Goal: Task Accomplishment & Management: Manage account settings

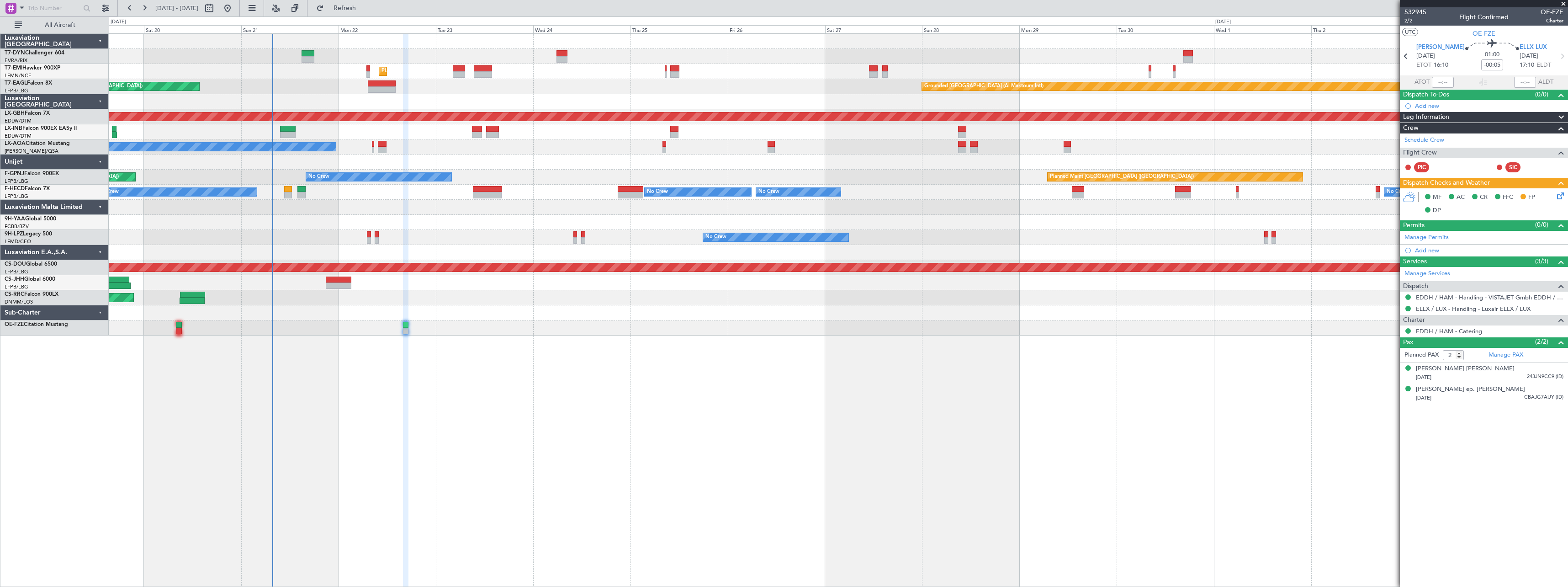
click at [654, 372] on div "Unplanned Maint [GEOGRAPHIC_DATA] (Riga Intl) Planned Maint [GEOGRAPHIC_DATA] U…" at bounding box center [838, 310] width 1459 height 554
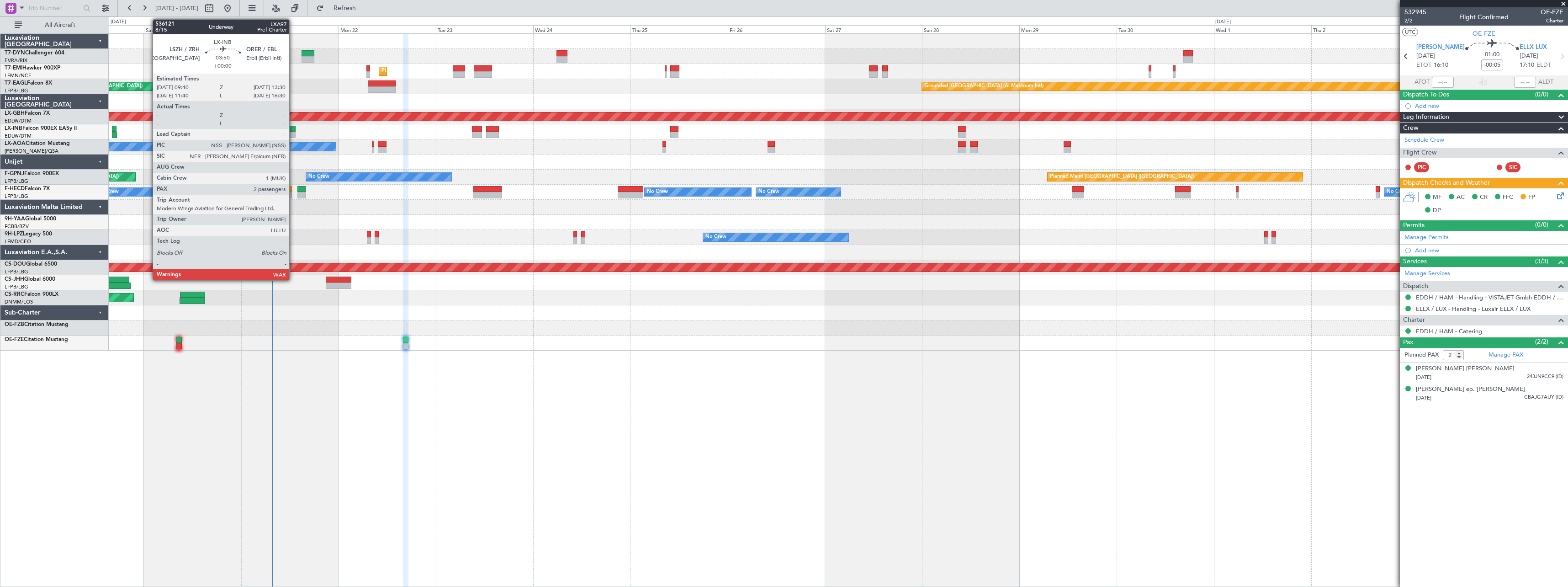
click at [293, 130] on div at bounding box center [288, 128] width 16 height 7
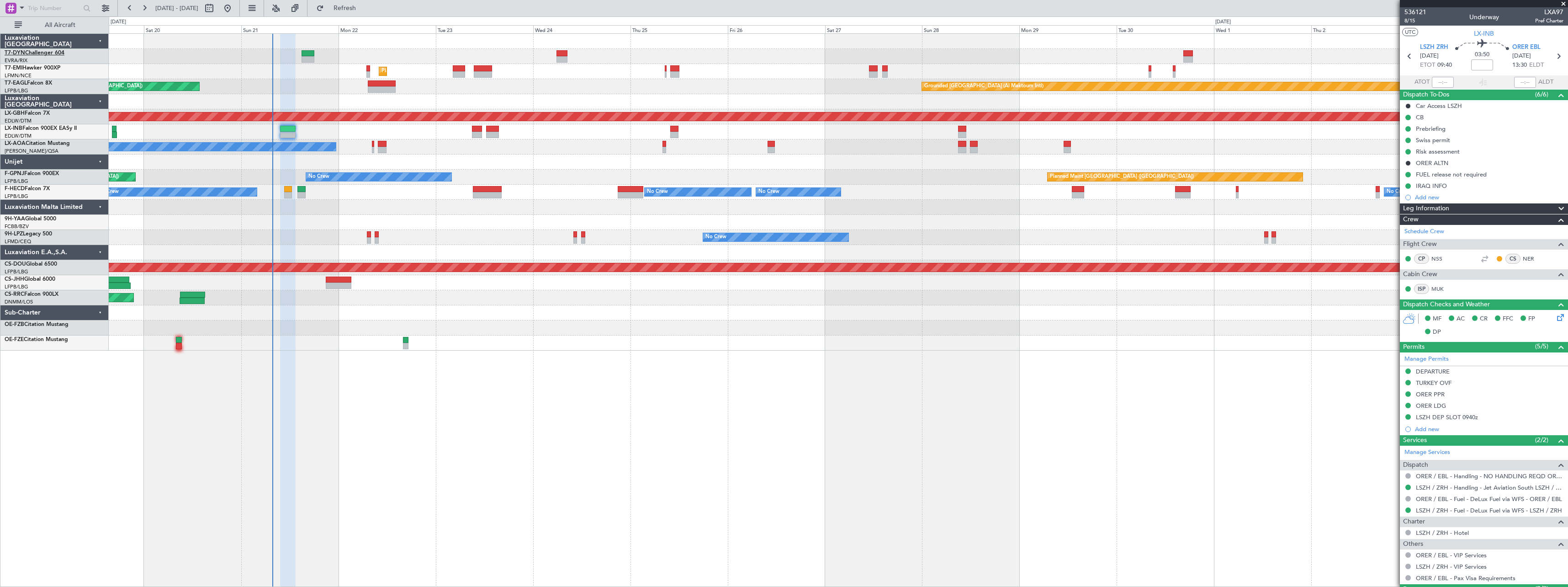
click at [58, 52] on link "T7-DYN Challenger 604" at bounding box center [35, 53] width 60 height 5
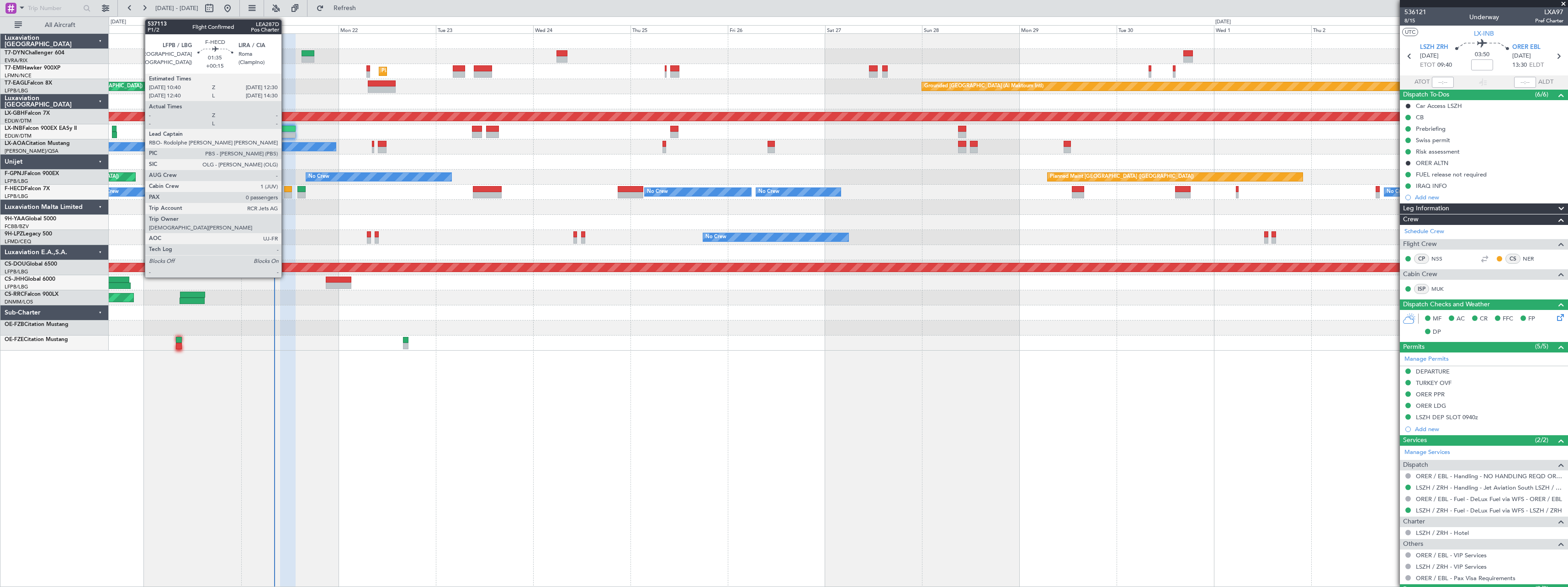
click at [285, 189] on div at bounding box center [288, 189] width 8 height 7
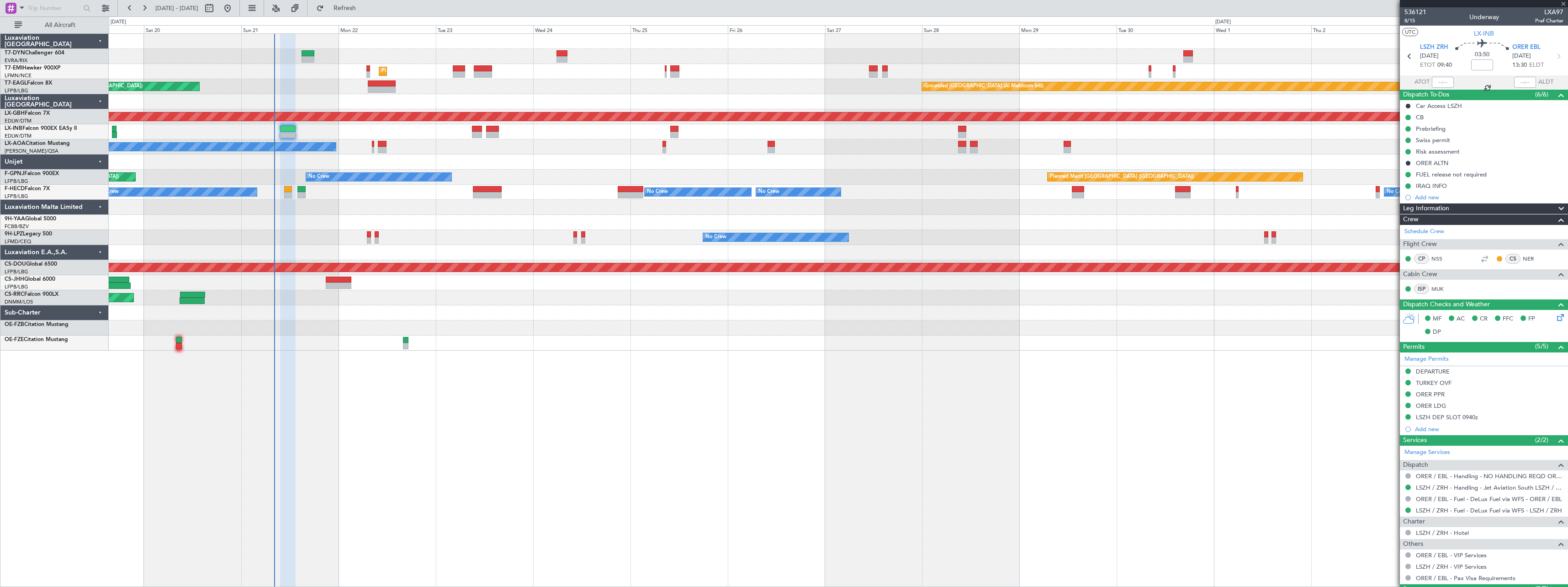
type input "+00:15"
type input "0"
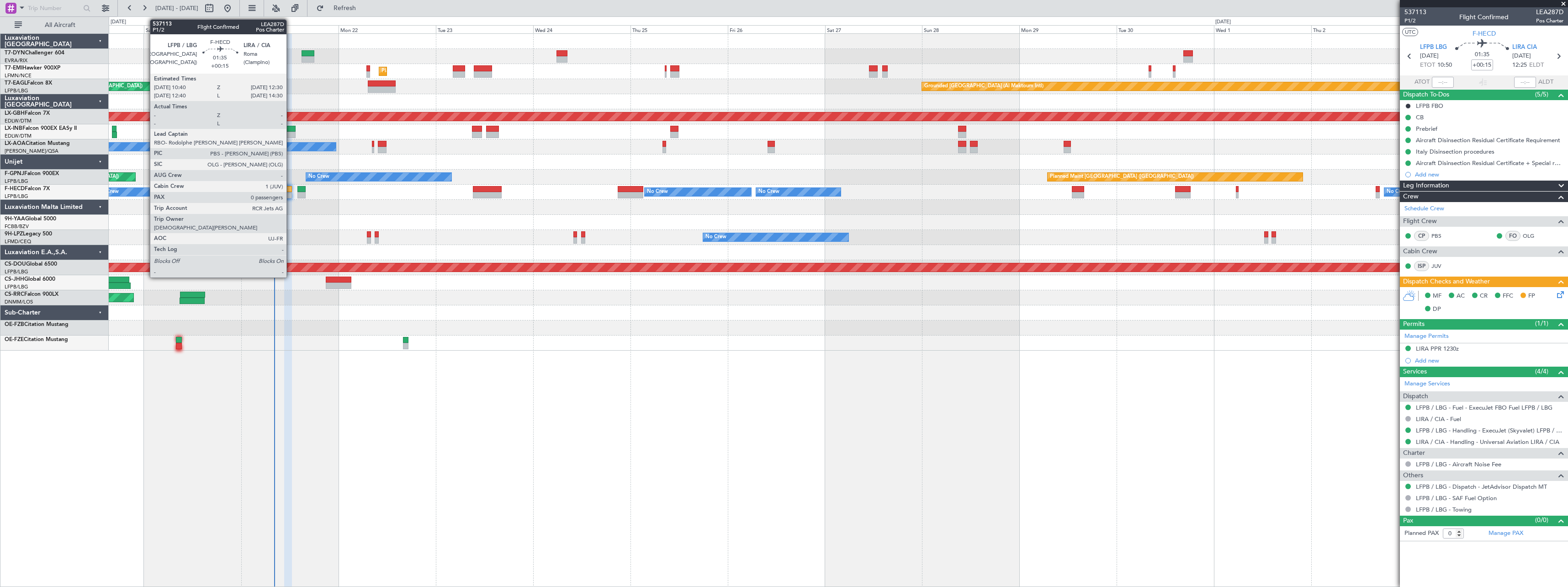
click at [290, 192] on div at bounding box center [288, 195] width 8 height 7
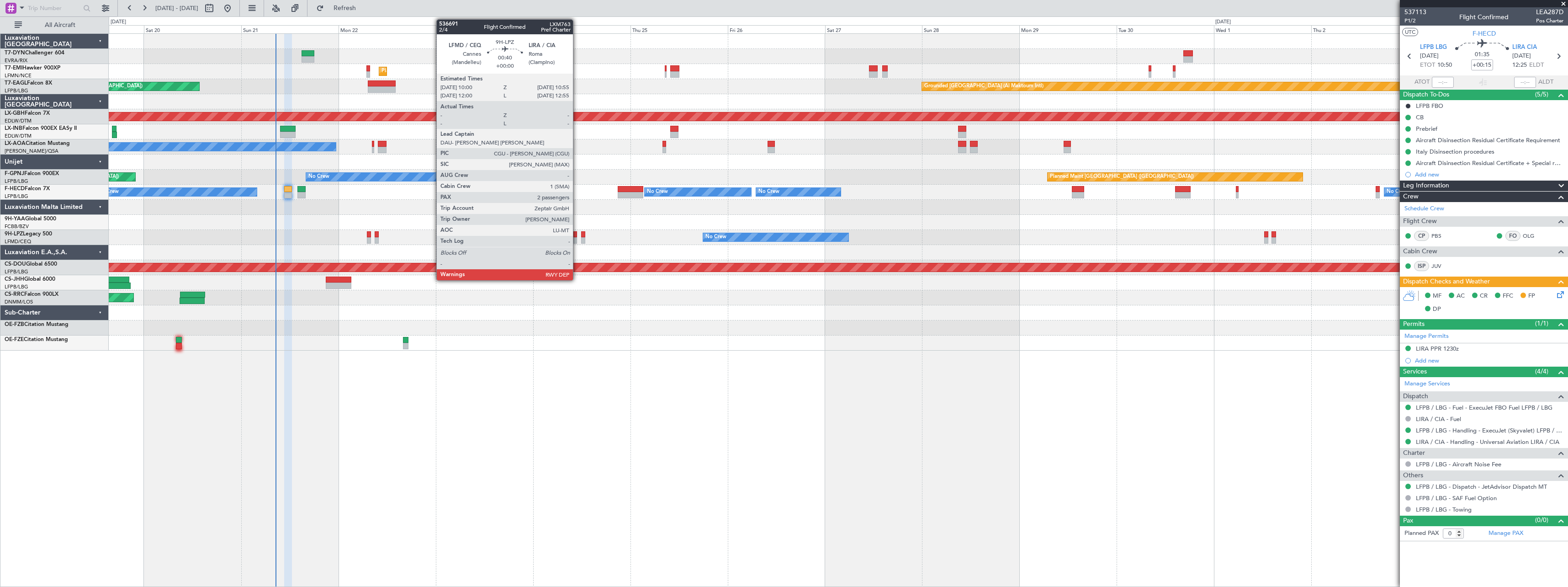
click at [577, 234] on div at bounding box center [575, 234] width 4 height 7
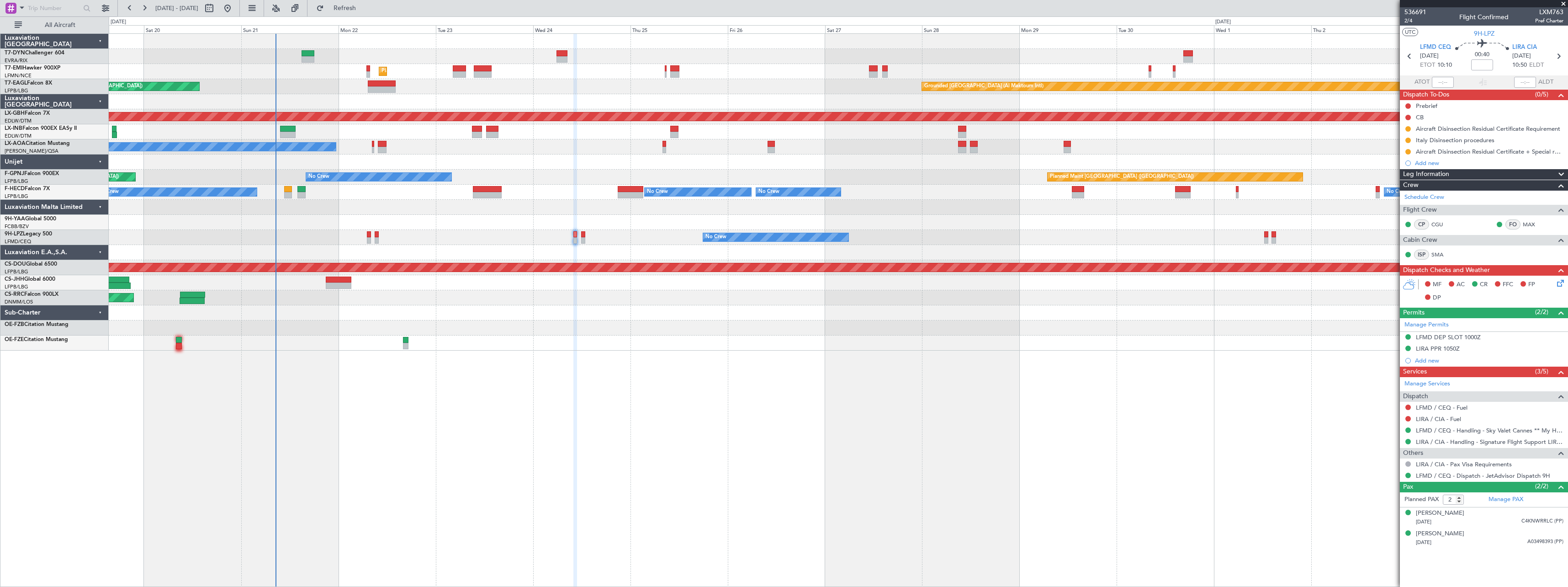
click at [1484, 345] on div "LIRA PPR 1050Z" at bounding box center [1484, 349] width 168 height 12
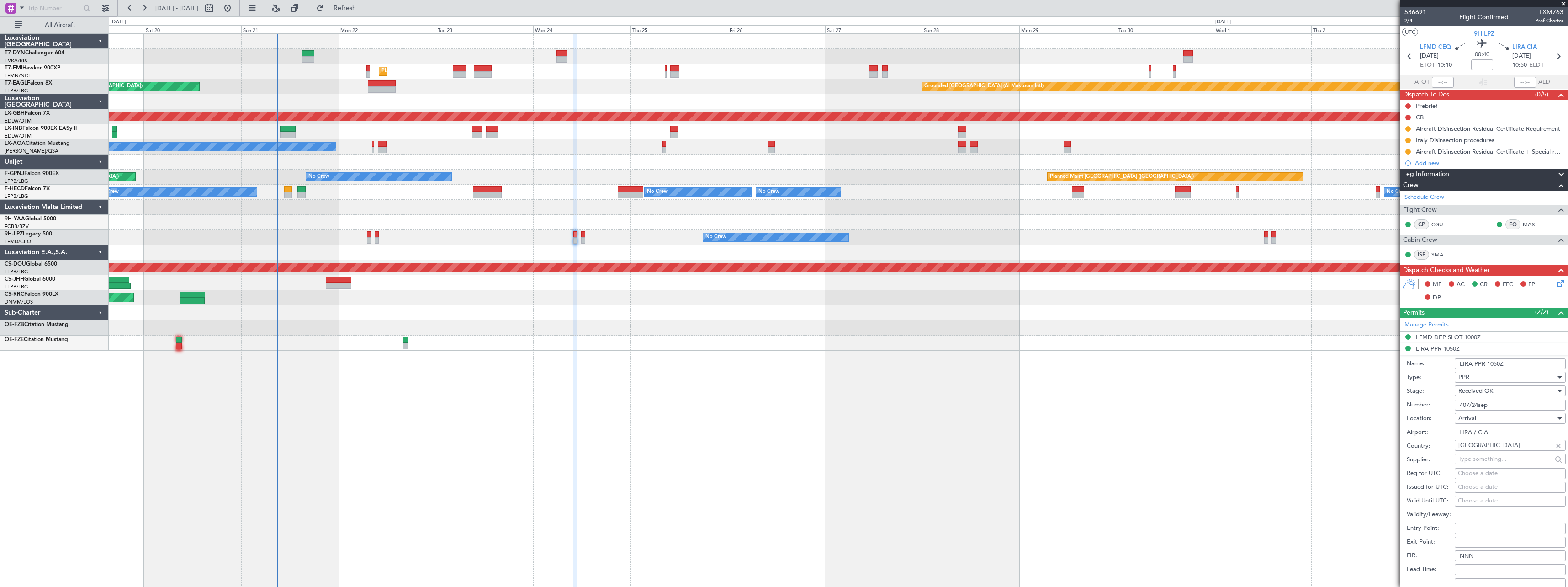
click at [1096, 303] on div "Planned Maint [GEOGRAPHIC_DATA] ([GEOGRAPHIC_DATA])" at bounding box center [838, 298] width 1459 height 15
click at [1095, 303] on div "Planned Maint [GEOGRAPHIC_DATA] ([GEOGRAPHIC_DATA])" at bounding box center [838, 298] width 1459 height 15
click at [1094, 305] on div "Unplanned Maint [GEOGRAPHIC_DATA] (Riga Intl) Planned Maint [GEOGRAPHIC_DATA] U…" at bounding box center [838, 192] width 1459 height 317
click at [1564, 4] on span at bounding box center [1563, 4] width 9 height 9
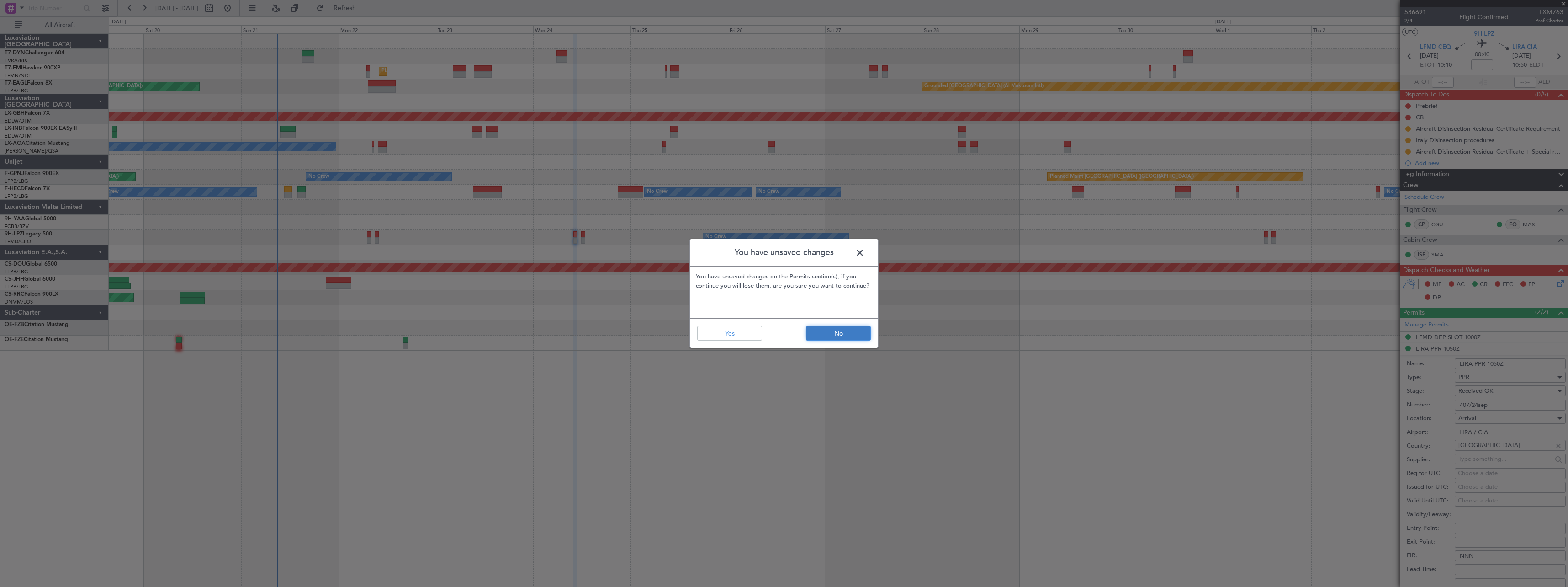
click at [850, 329] on button "No" at bounding box center [838, 333] width 65 height 15
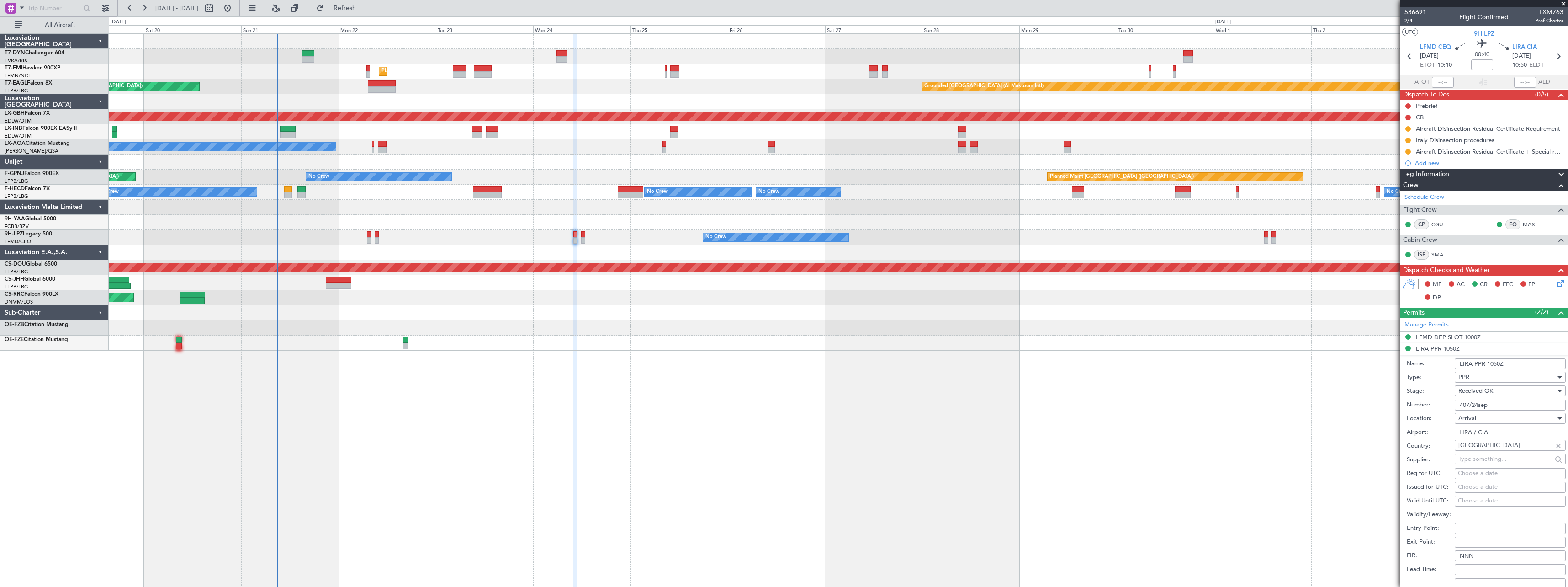
click at [1561, 4] on span at bounding box center [1563, 4] width 9 height 9
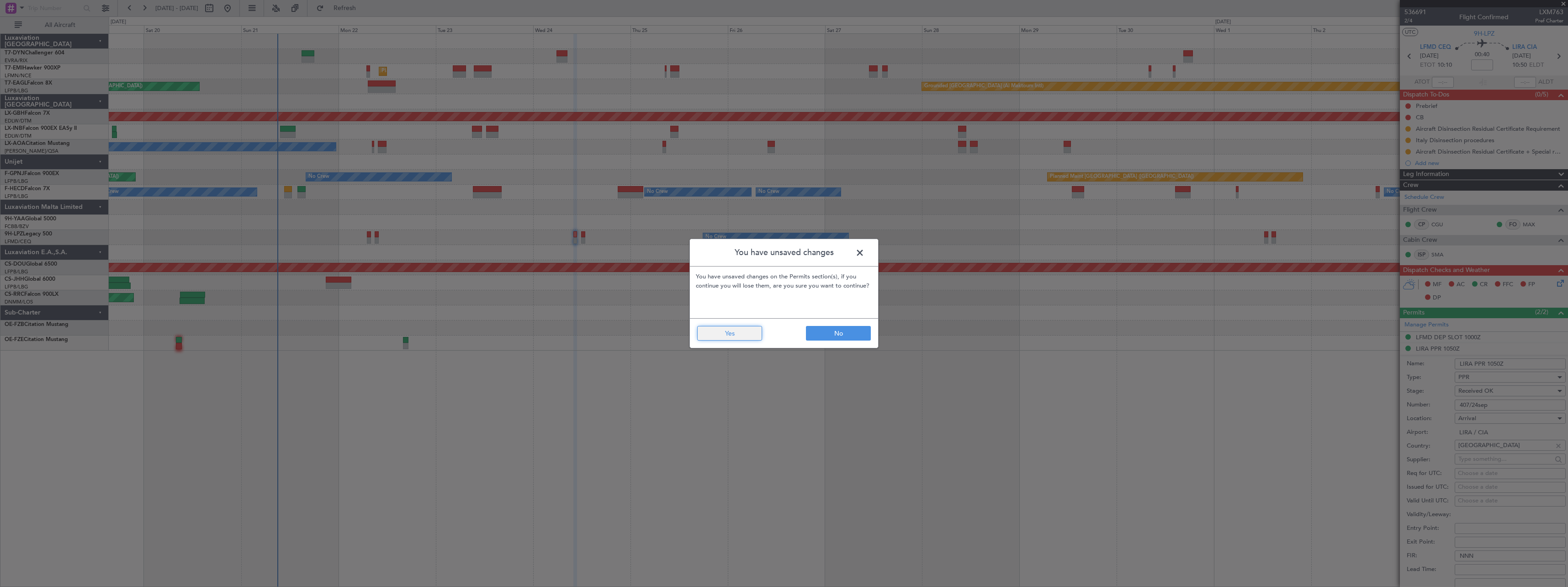
click at [731, 335] on button "Yes" at bounding box center [729, 333] width 65 height 15
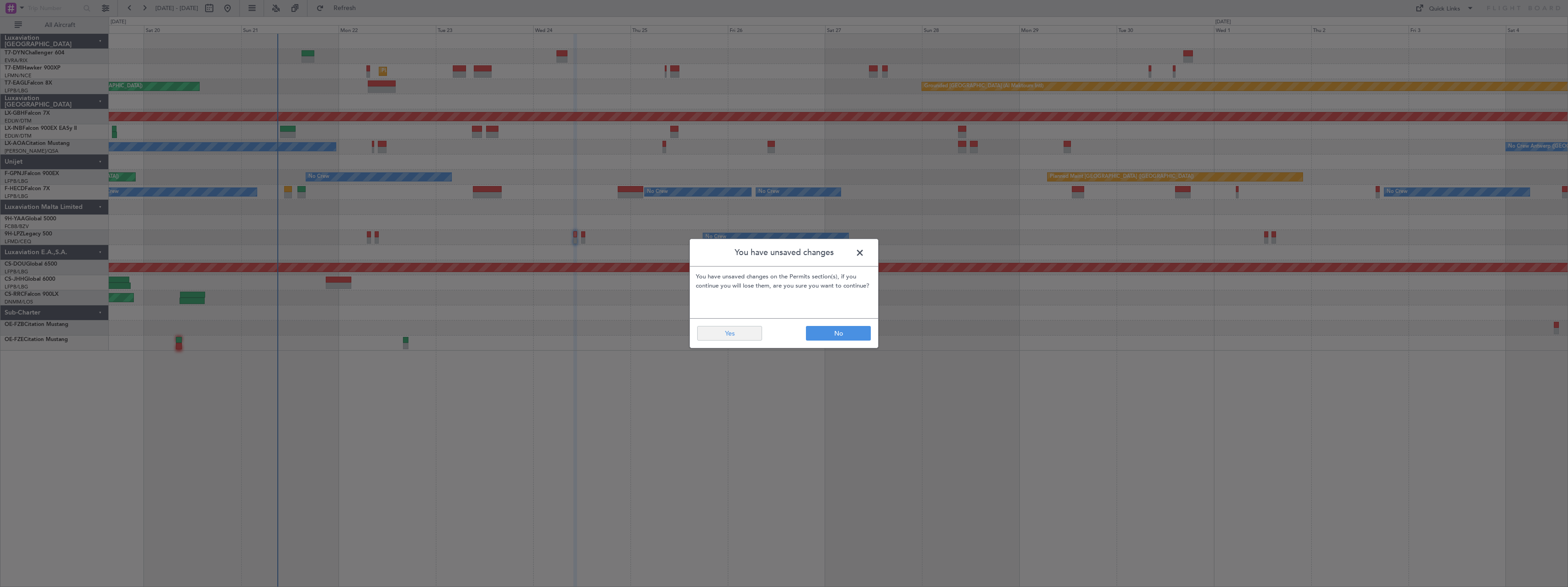
type input "0"
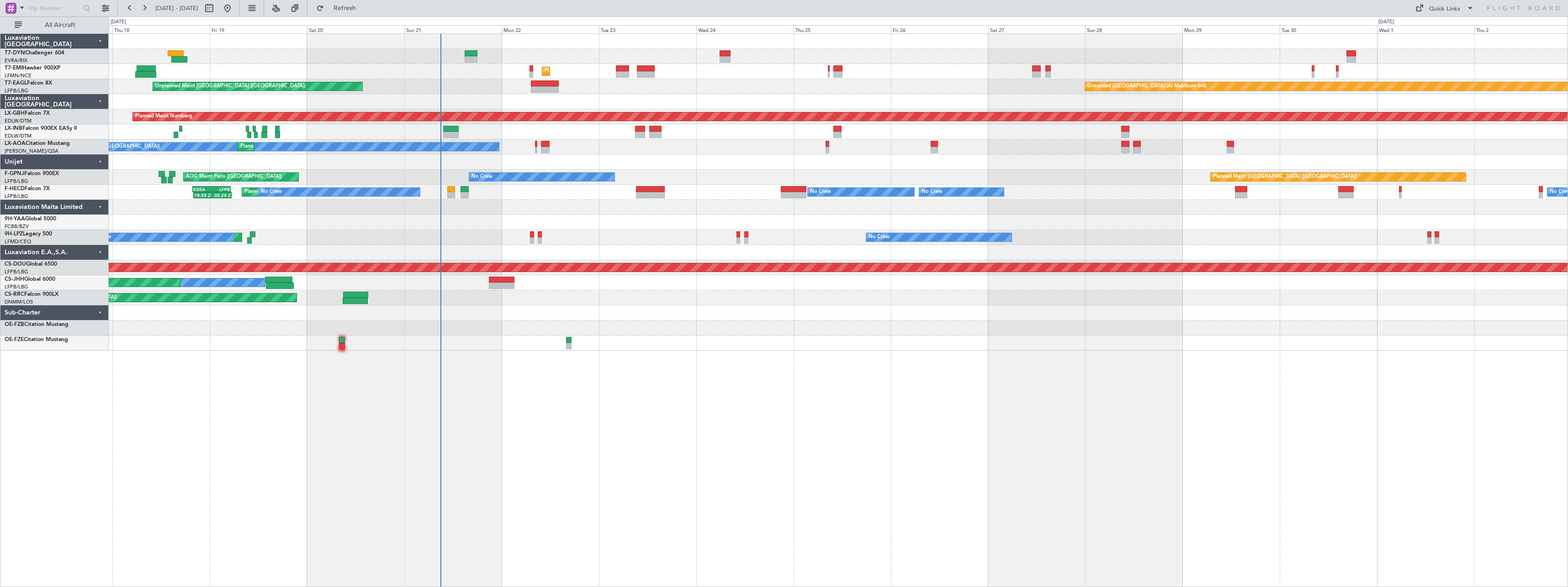
click at [754, 335] on div "Unplanned Maint [GEOGRAPHIC_DATA] (Riga Intl) Planned Maint [GEOGRAPHIC_DATA] U…" at bounding box center [838, 192] width 1459 height 317
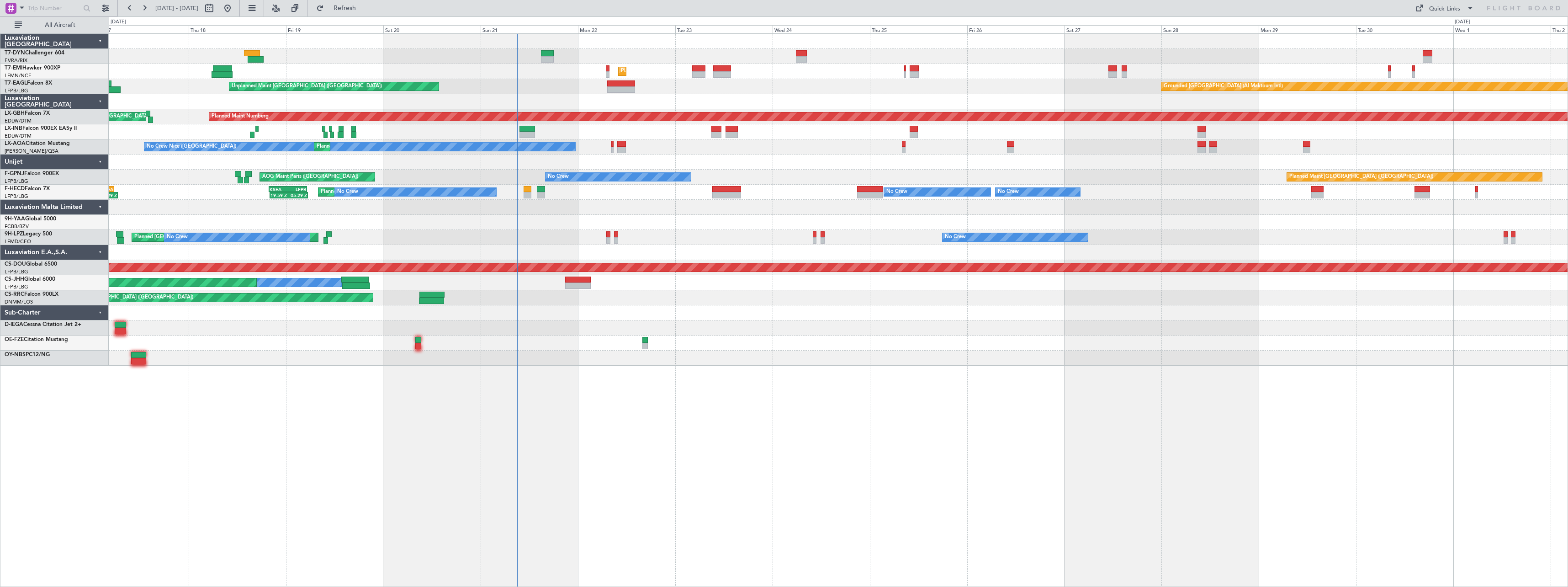
click at [635, 89] on div "Unplanned Maint [GEOGRAPHIC_DATA] ([GEOGRAPHIC_DATA]) Grounded [GEOGRAPHIC_DATA…" at bounding box center [838, 86] width 1459 height 15
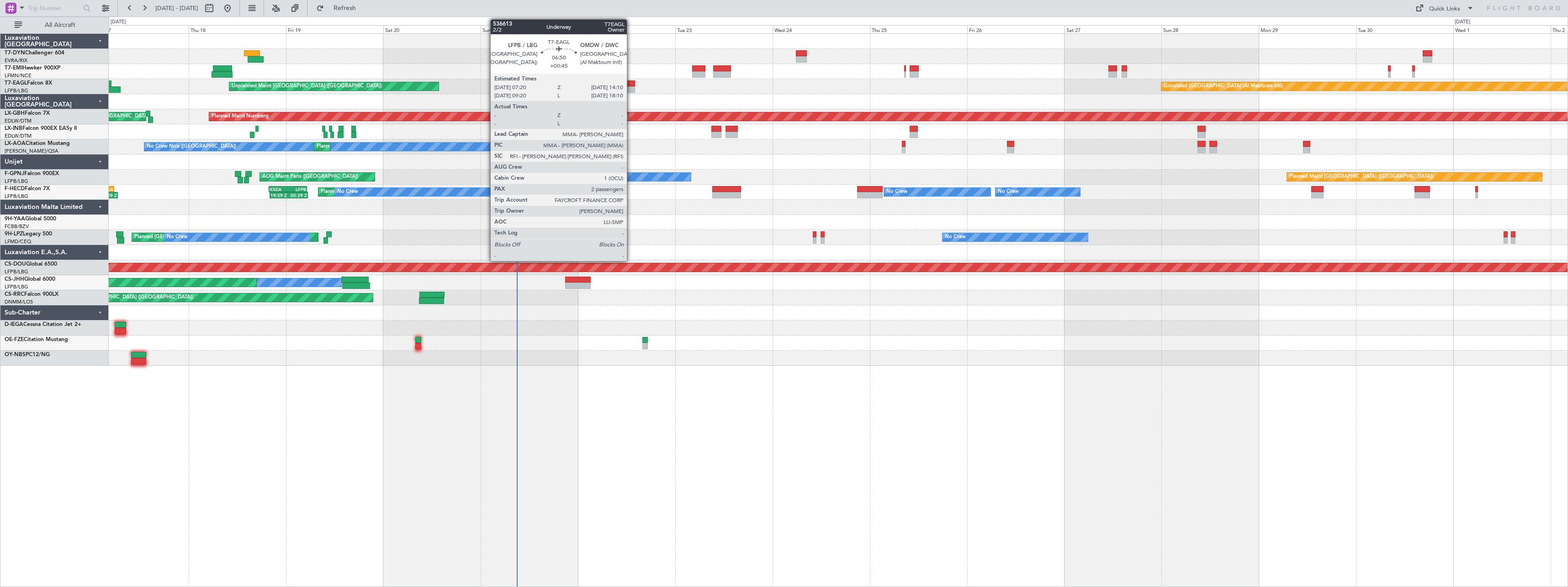
click at [631, 89] on div at bounding box center [621, 90] width 28 height 7
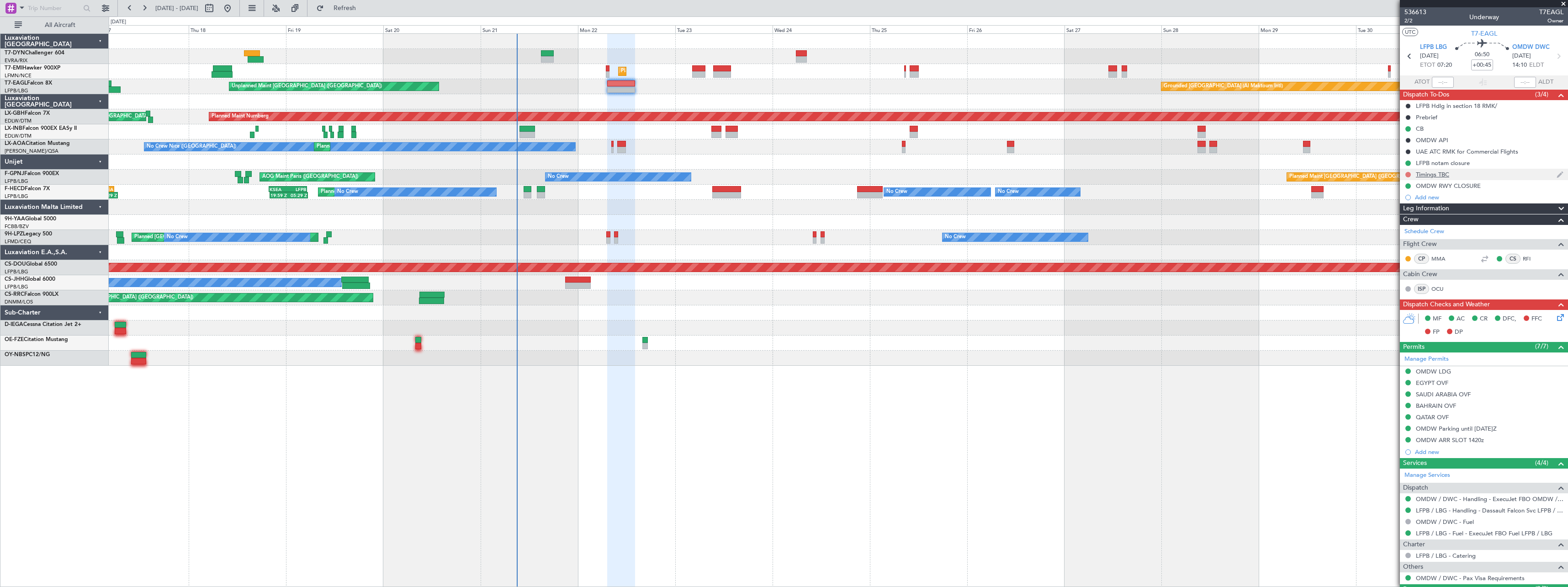
click at [1409, 176] on button at bounding box center [1408, 174] width 5 height 5
click at [1398, 227] on span "Cancelled" at bounding box center [1410, 228] width 26 height 9
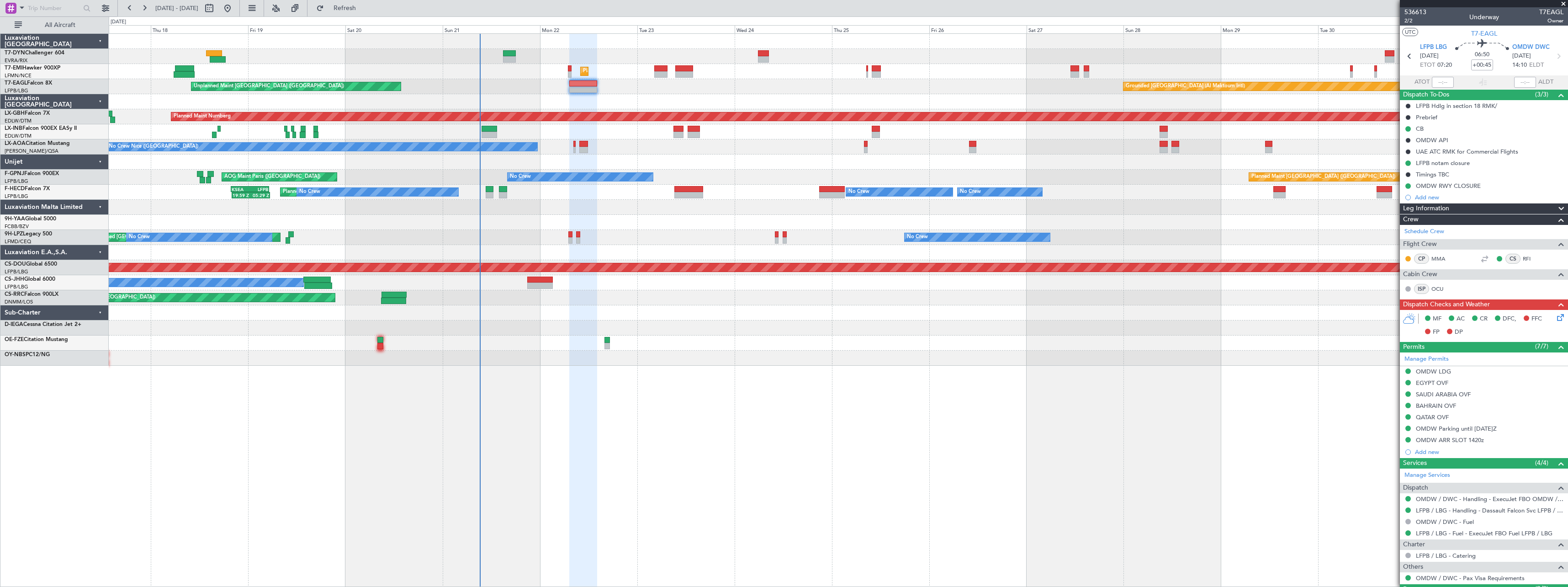
click at [609, 223] on div at bounding box center [838, 222] width 1459 height 15
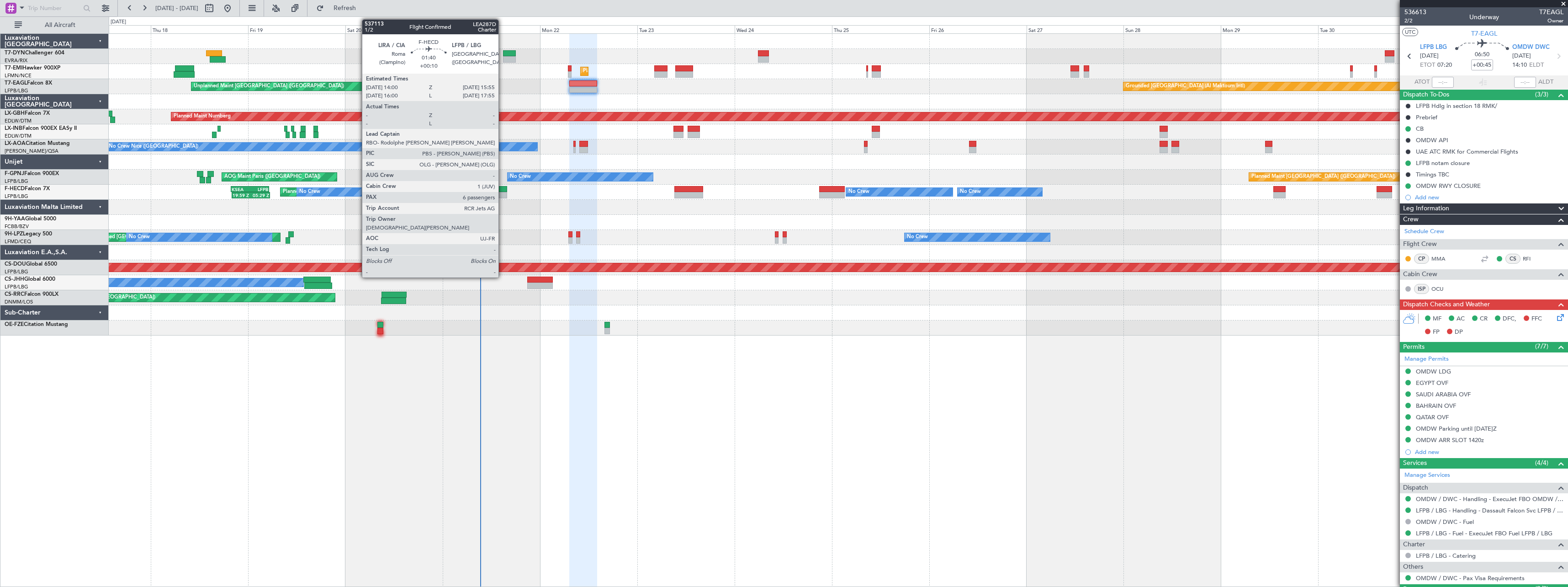
click at [503, 189] on div at bounding box center [503, 189] width 9 height 7
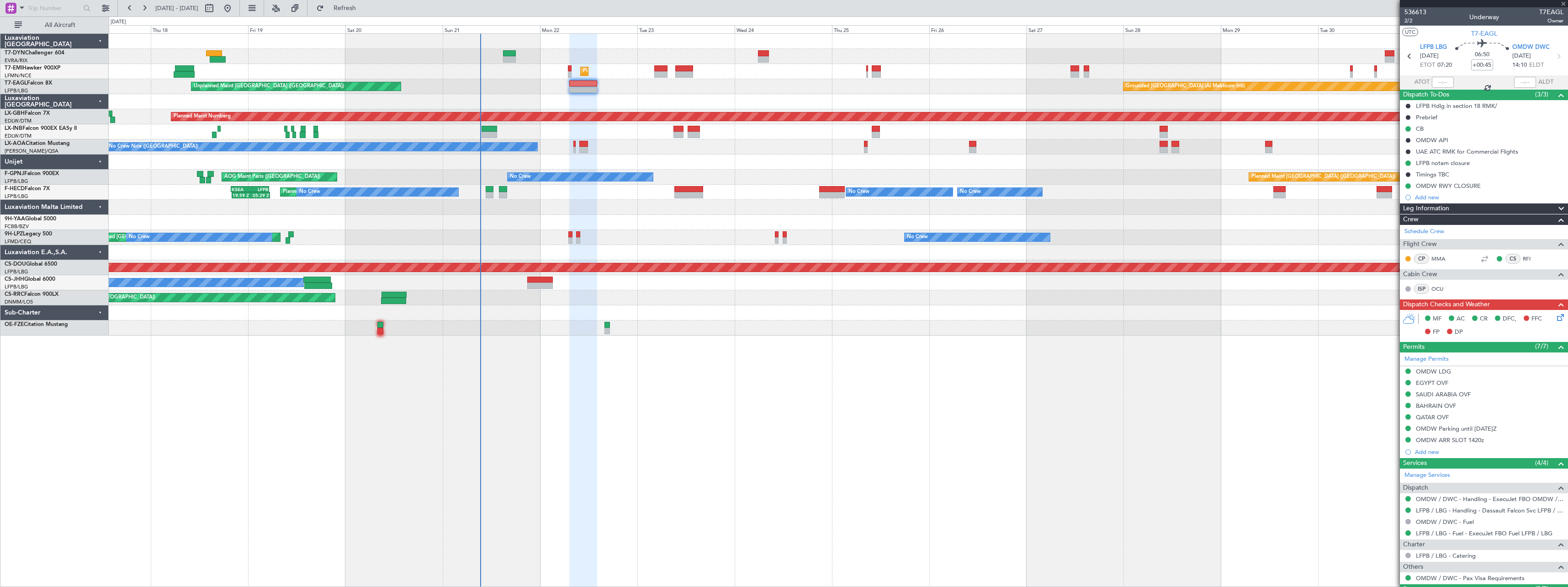
type input "+00:10"
type input "6"
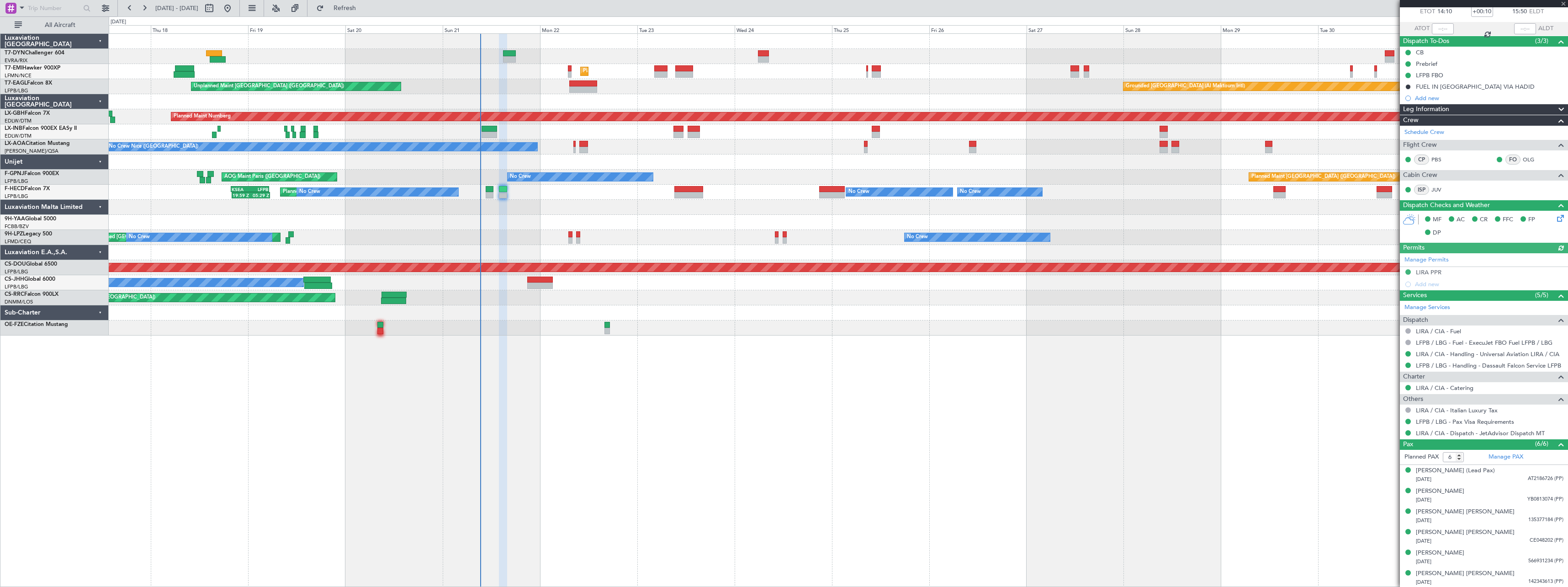
scroll to position [54, 0]
click at [1461, 530] on div "Maria Fernanda Goncalves Fernandes" at bounding box center [1465, 531] width 99 height 9
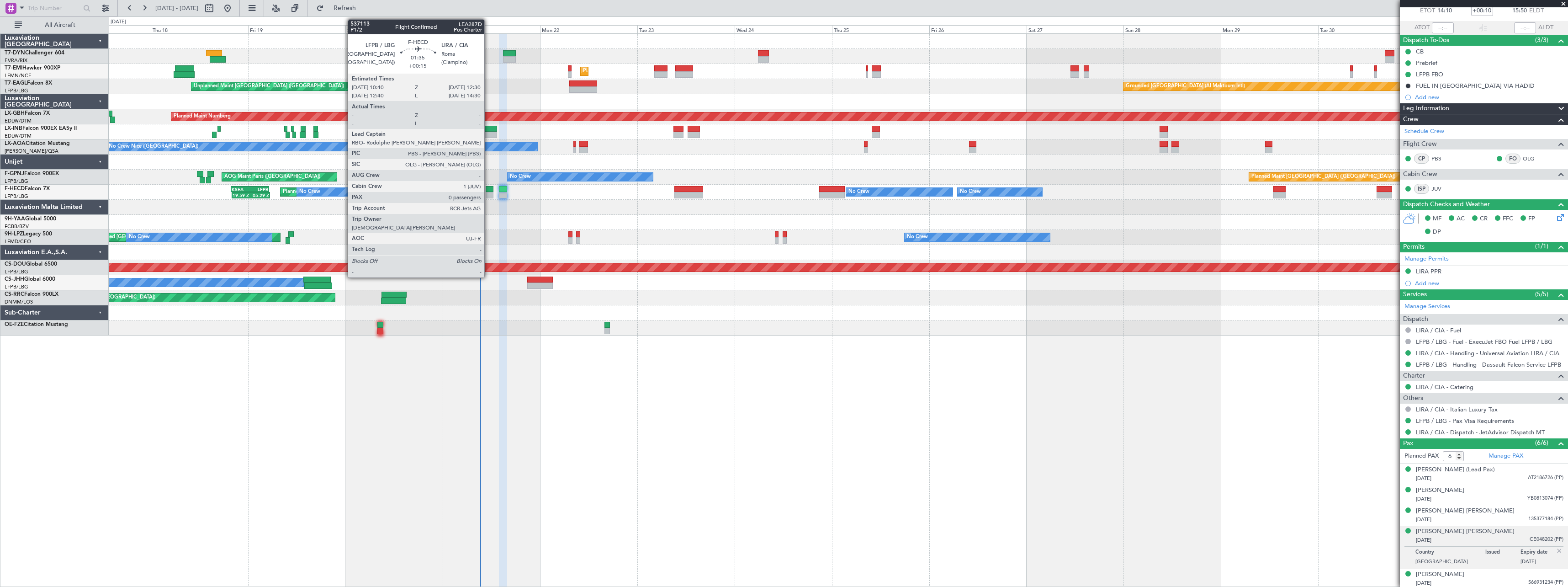
click at [488, 191] on div at bounding box center [489, 189] width 8 height 7
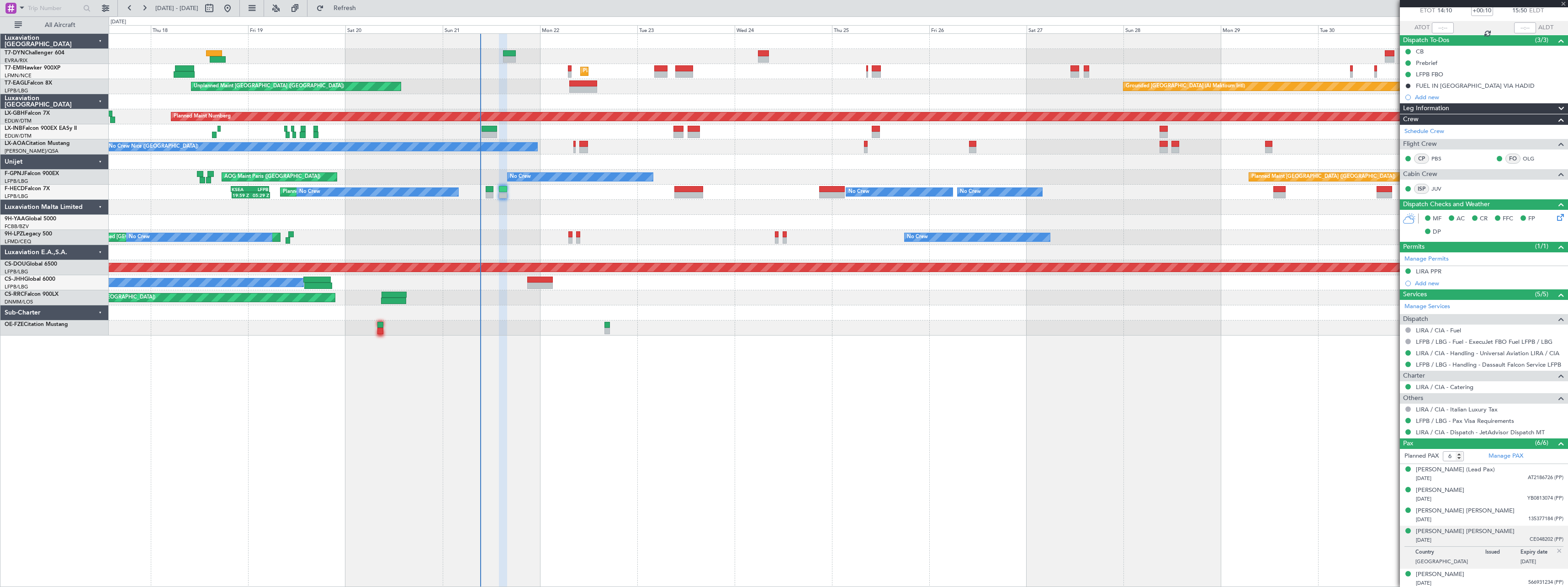
type input "+00:15"
type input "0"
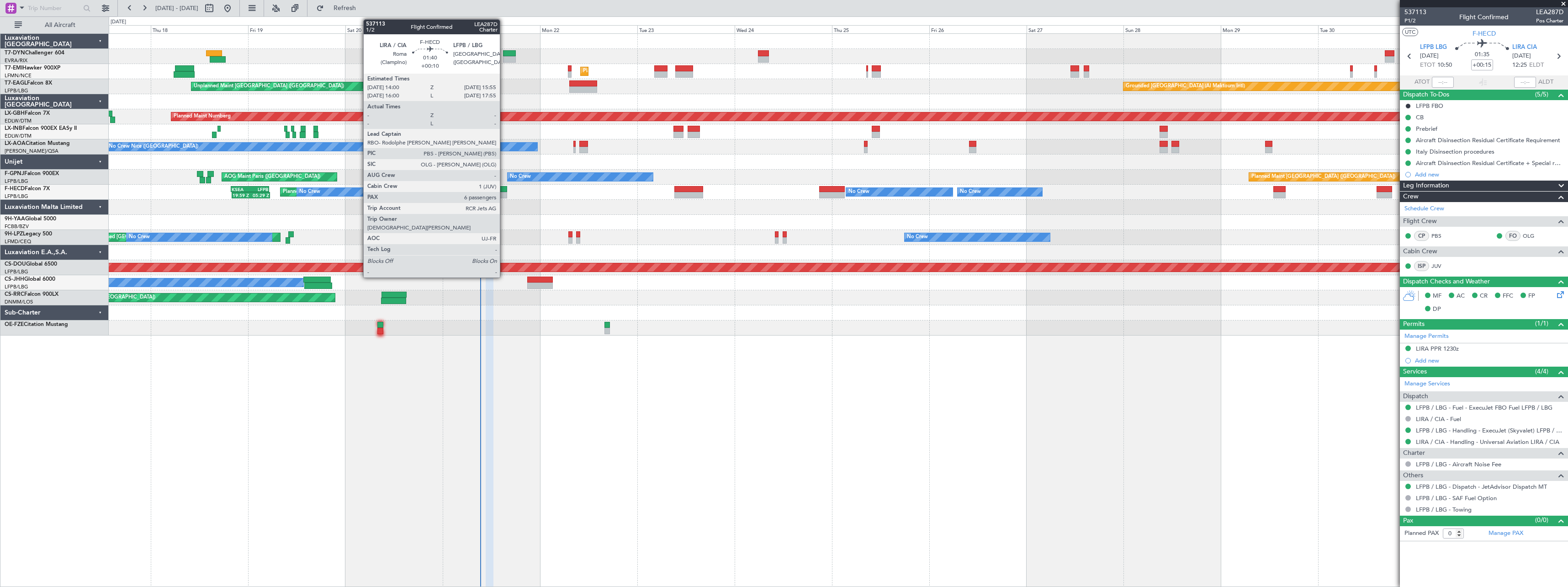
click at [504, 188] on div at bounding box center [503, 189] width 9 height 7
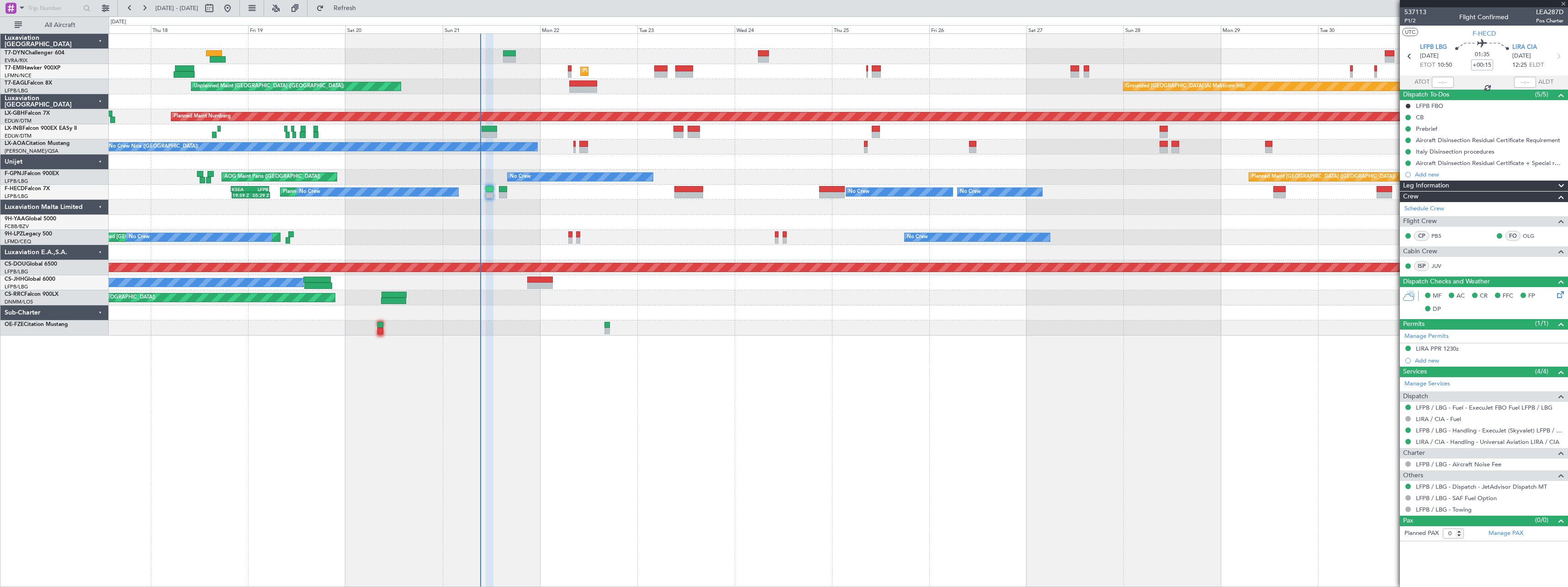
type input "+00:10"
type input "6"
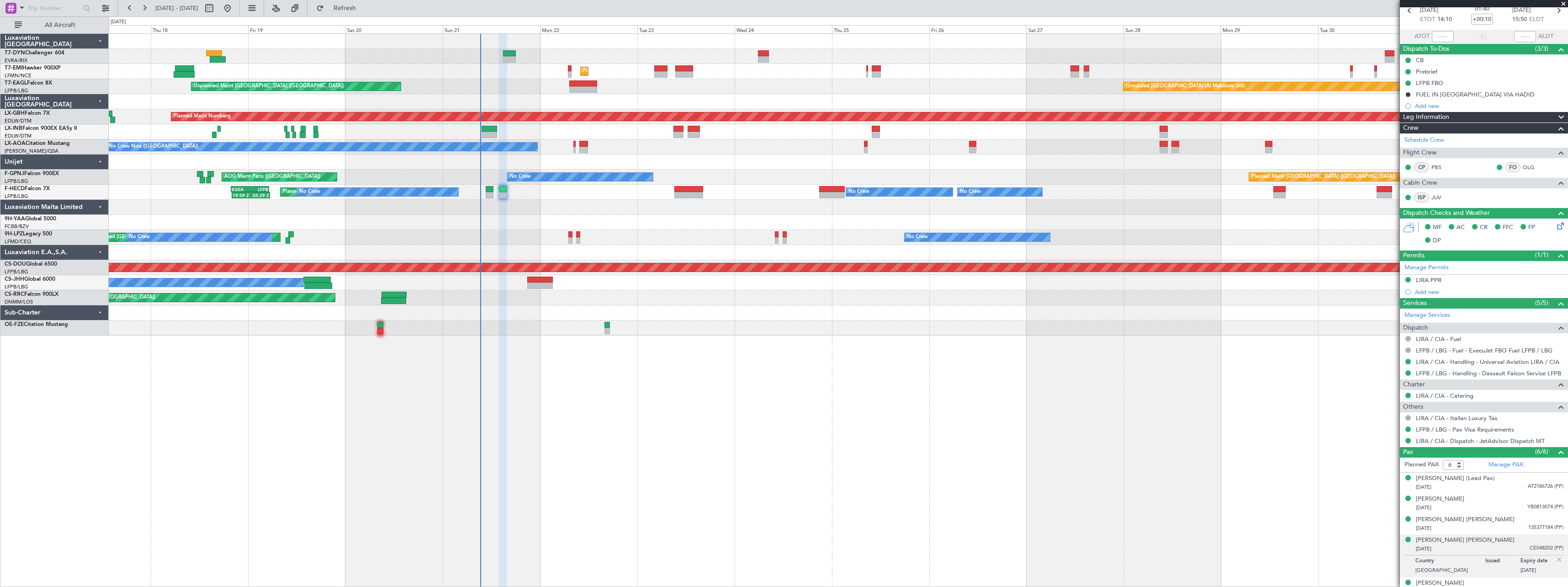
scroll to position [77, 0]
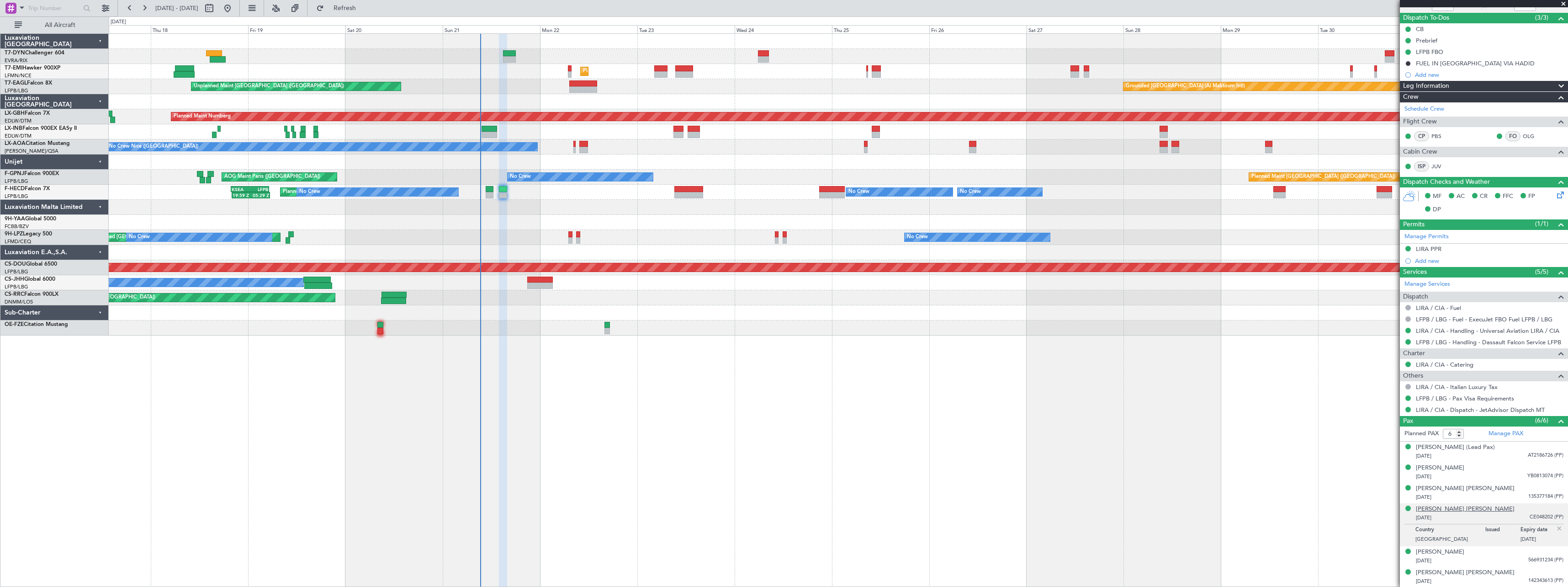
click at [1476, 510] on div "Maria Fernanda Goncalves Fernandes" at bounding box center [1465, 509] width 99 height 9
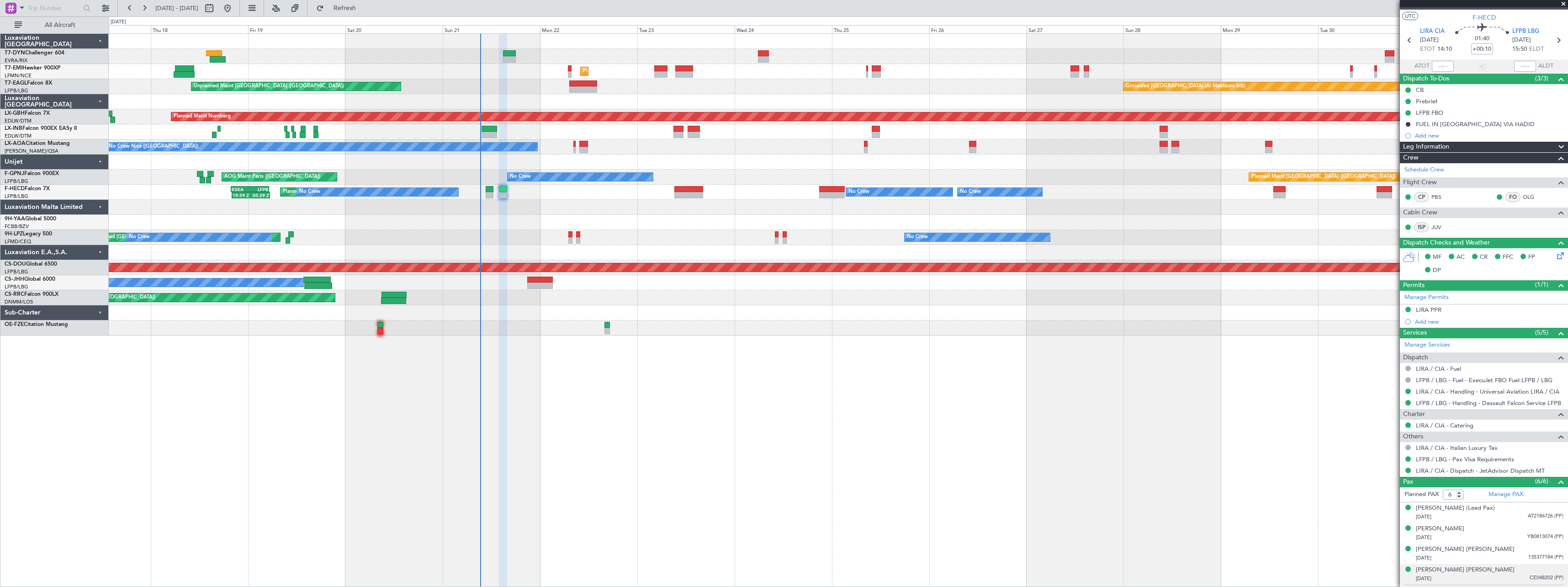
scroll to position [0, 0]
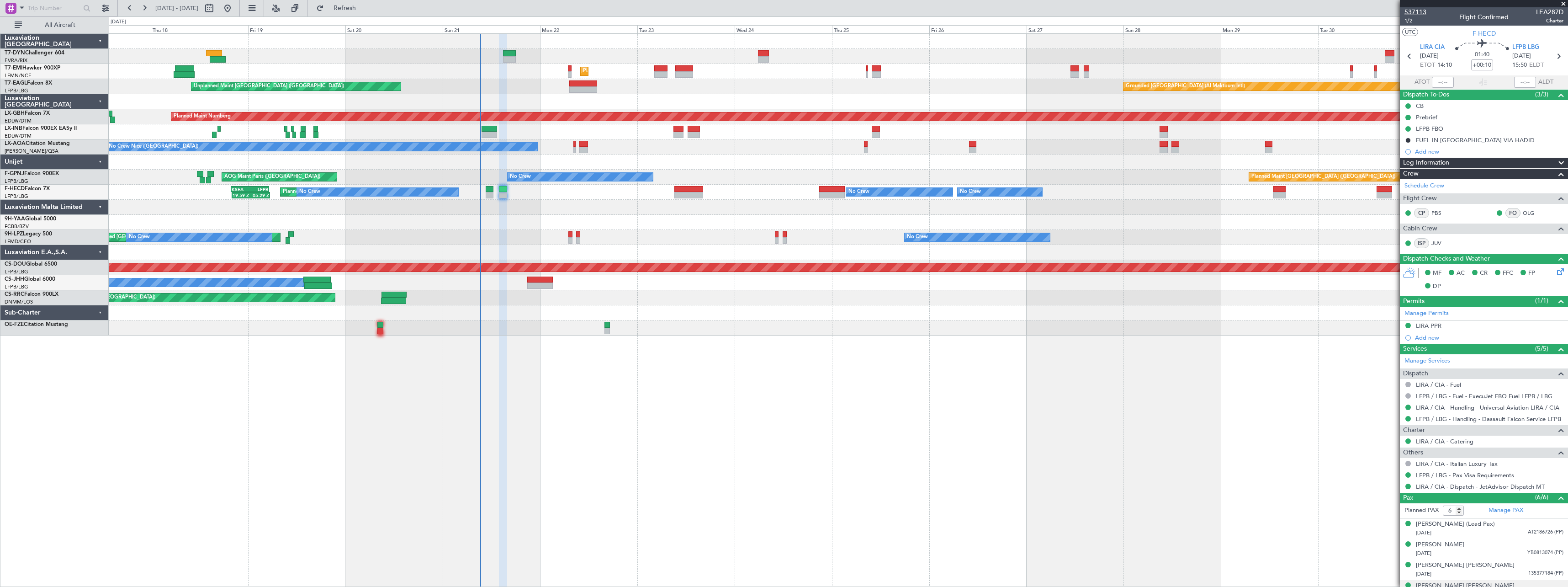
click at [1424, 13] on span "537113" at bounding box center [1415, 12] width 22 height 10
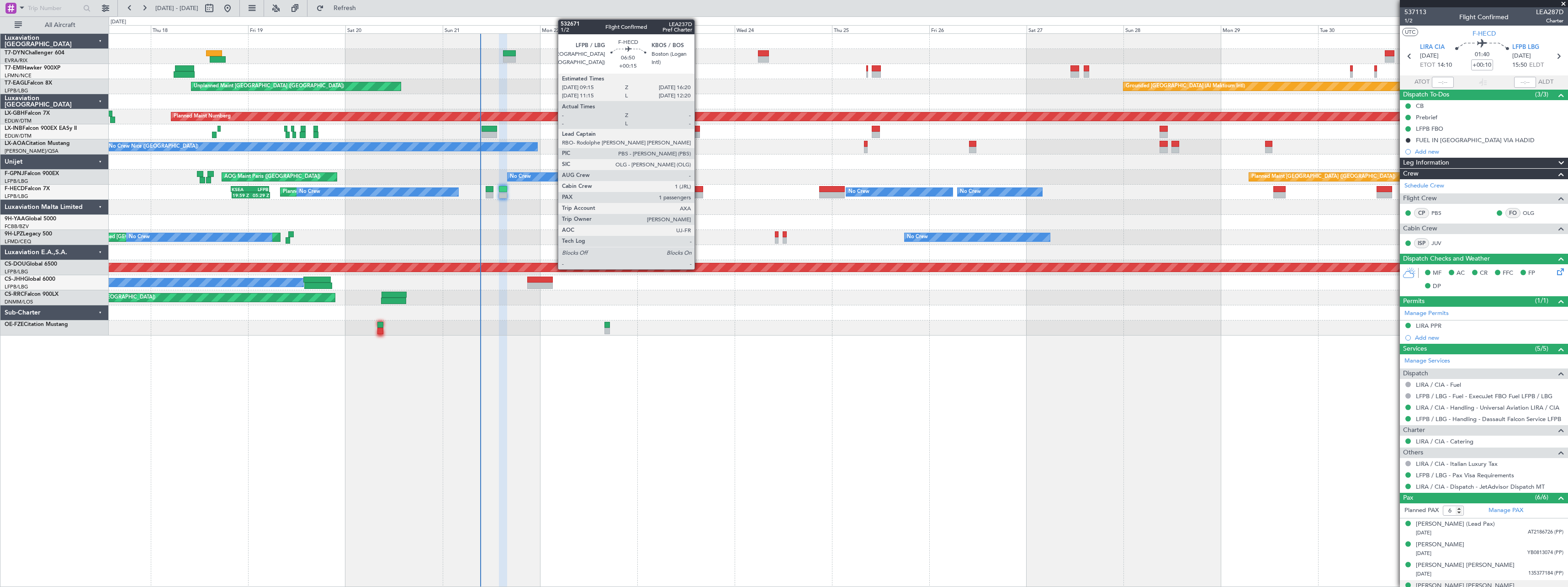
click at [699, 188] on div at bounding box center [688, 189] width 29 height 7
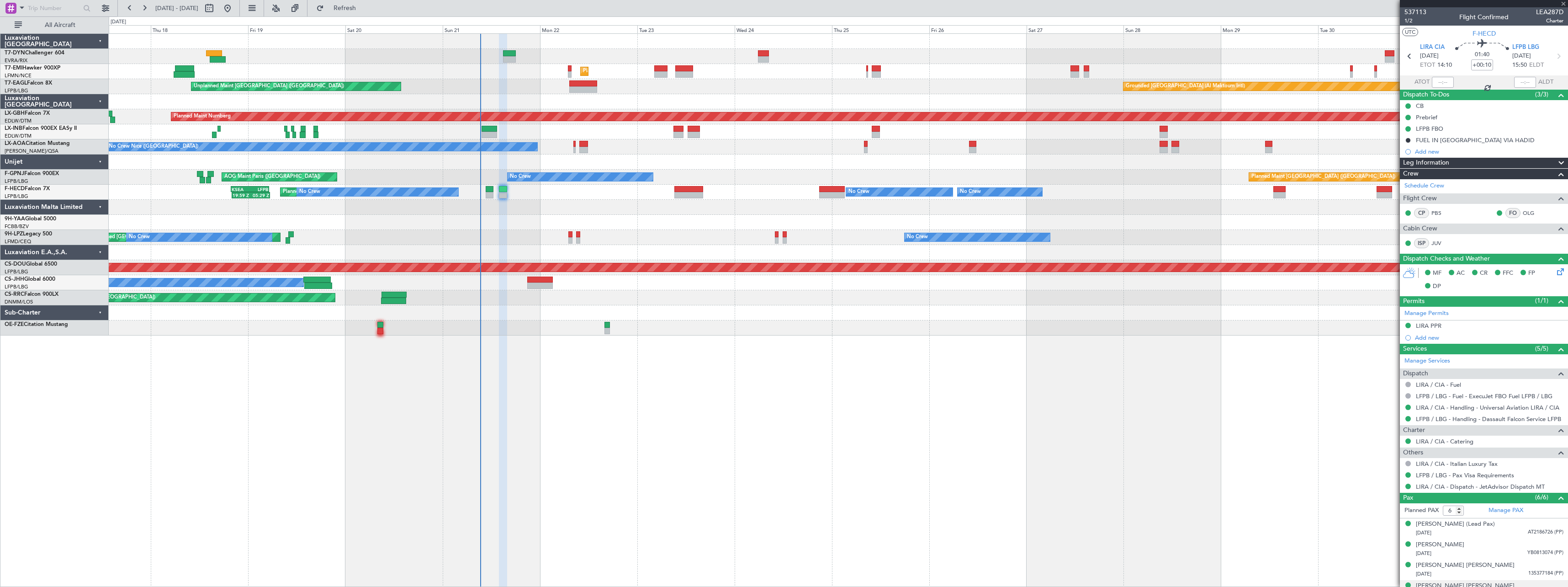
type input "+00:15"
type input "1"
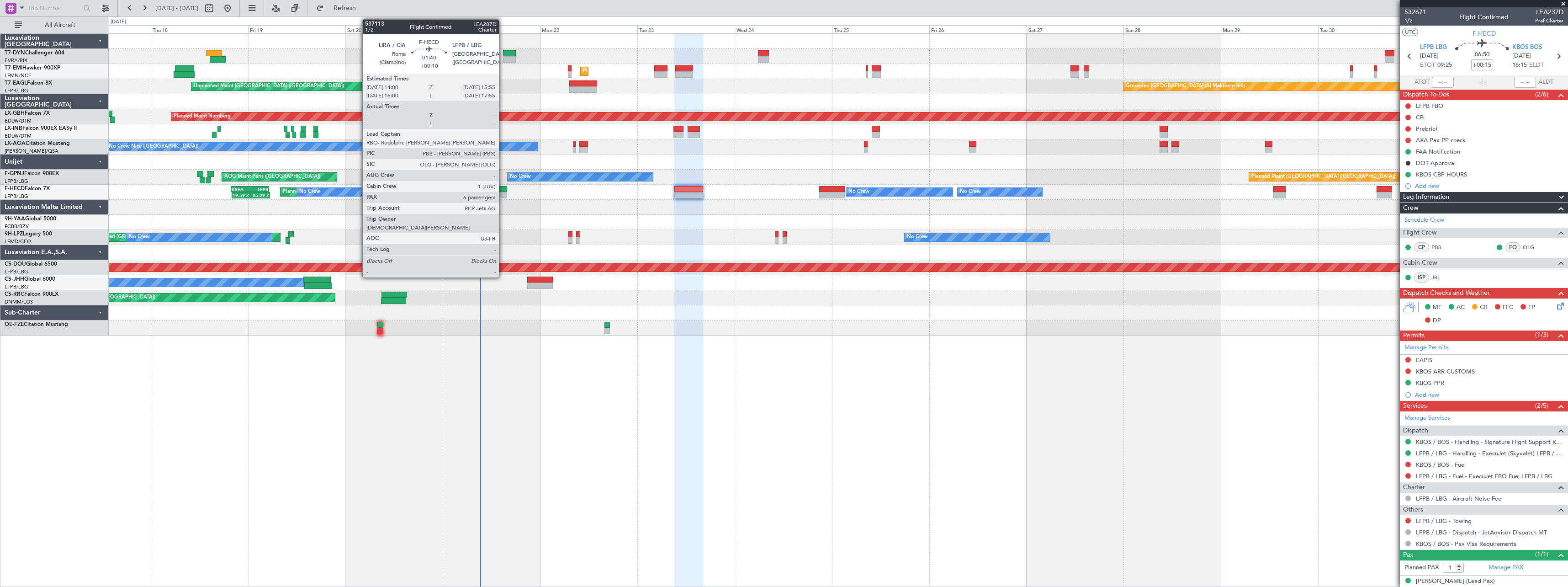
click at [503, 188] on div at bounding box center [503, 189] width 9 height 7
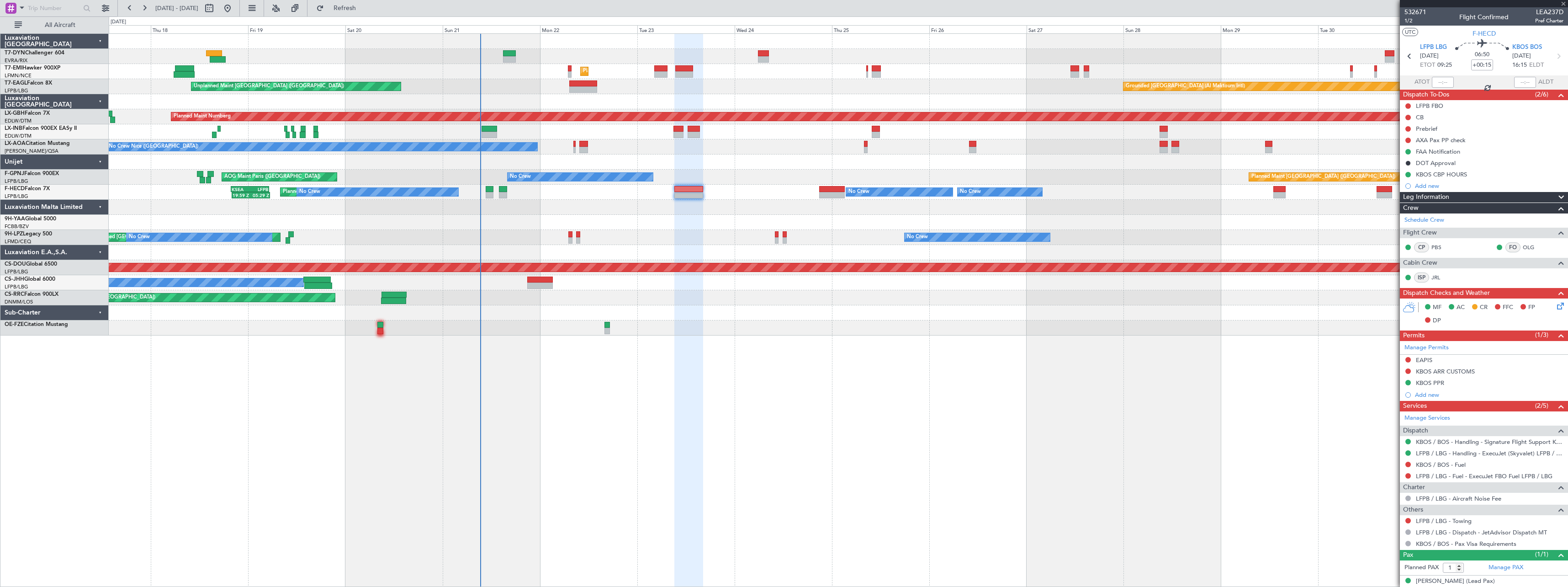
type input "+00:10"
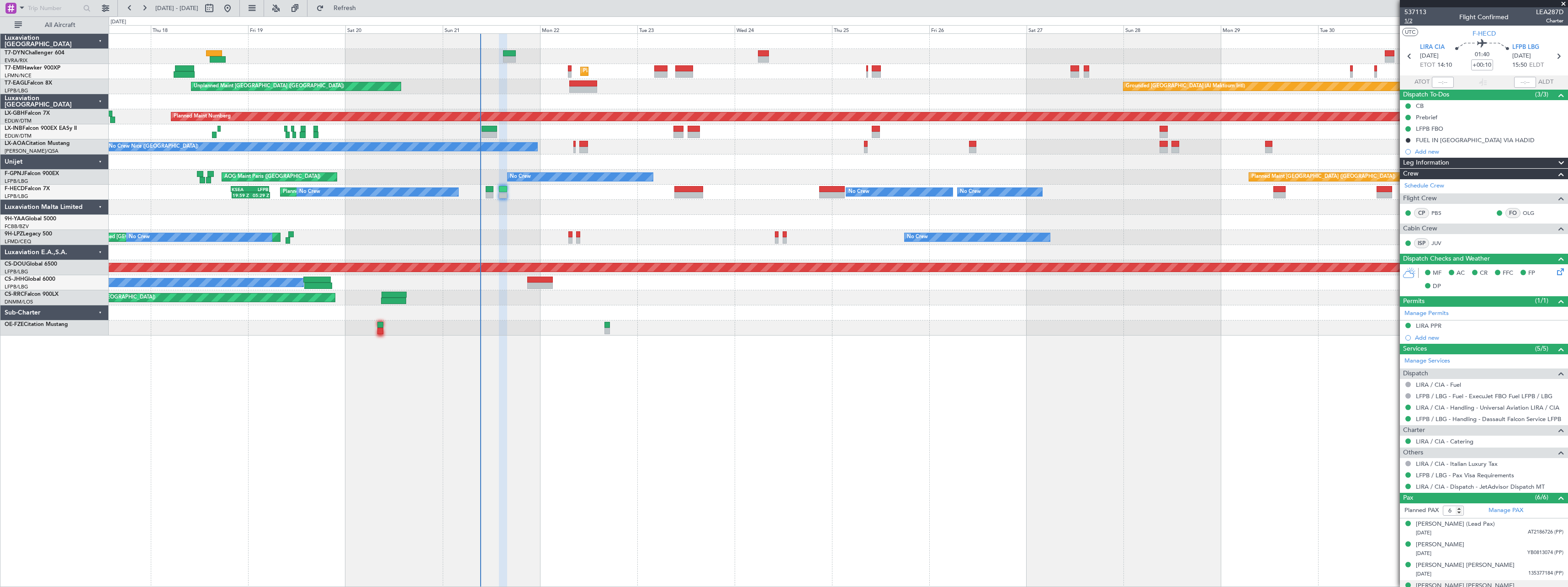
click at [1407, 22] on span "1/2" at bounding box center [1415, 21] width 22 height 8
click at [364, 12] on button "Refresh" at bounding box center [340, 9] width 55 height 15
click at [1562, 4] on span at bounding box center [1563, 4] width 9 height 9
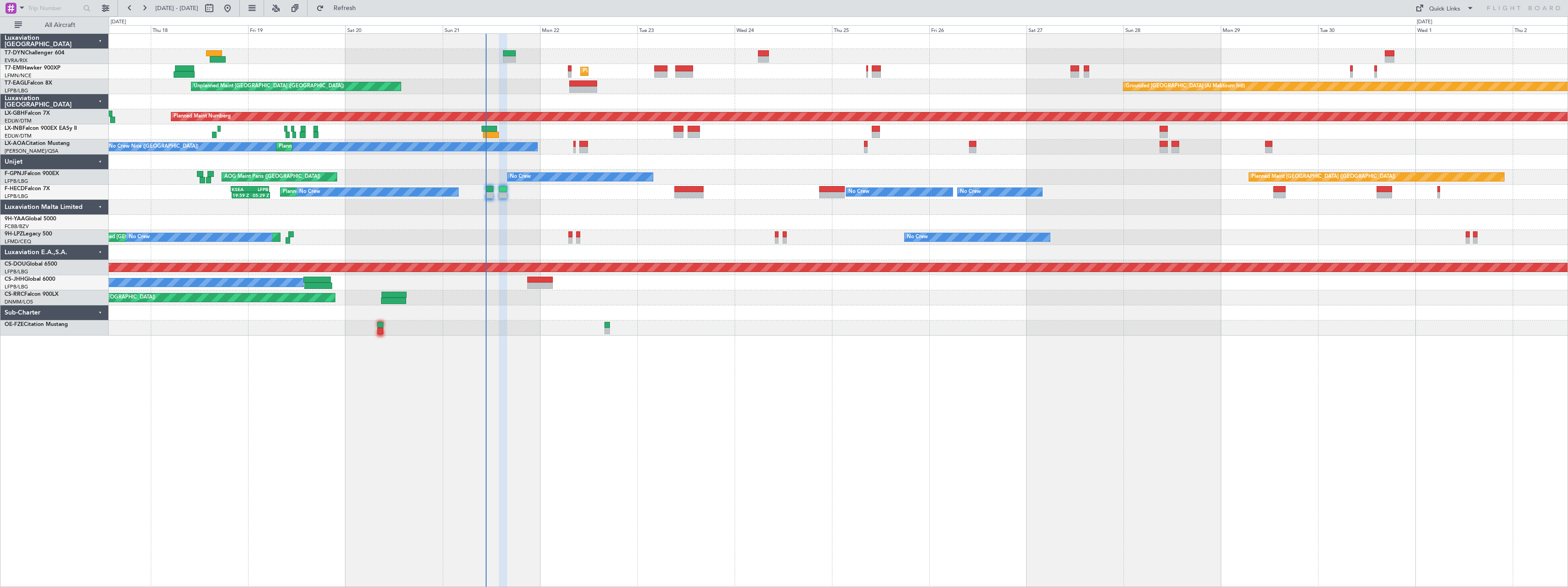
type input "0"
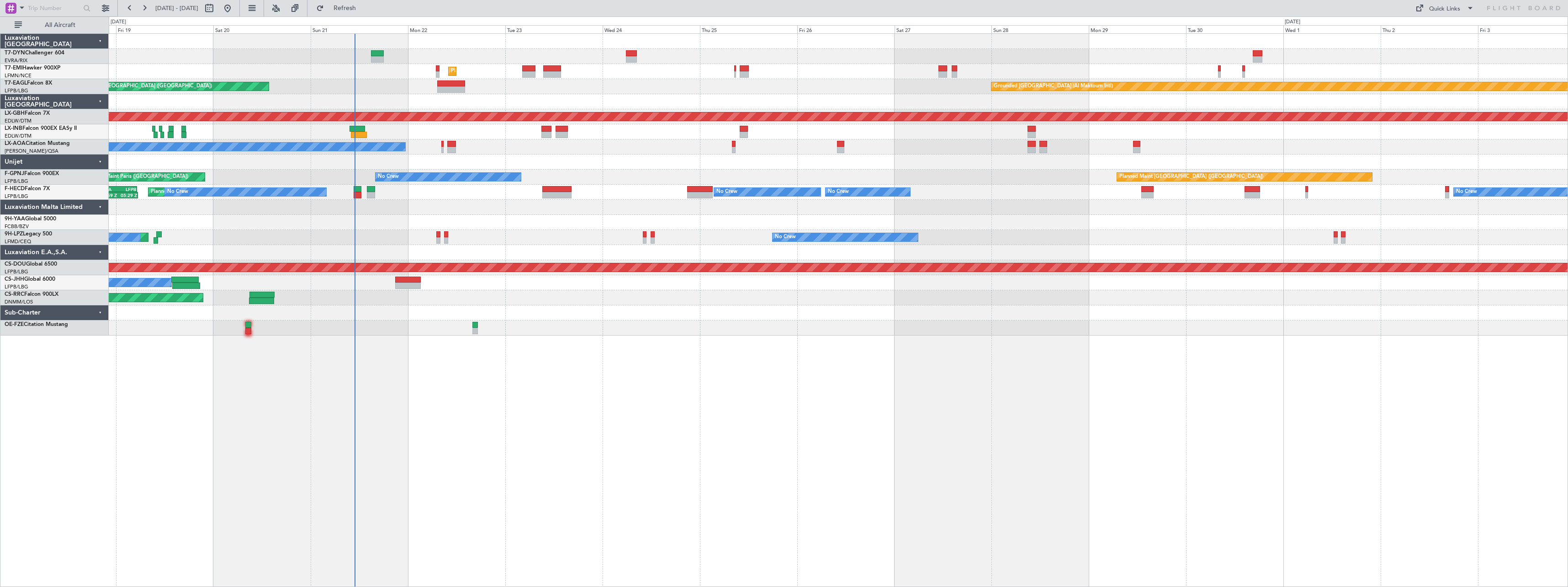
click at [688, 355] on div "Unplanned Maint Riga (Riga Intl) Planned Maint Zurich Grounded Dubai (Al Maktou…" at bounding box center [838, 310] width 1459 height 554
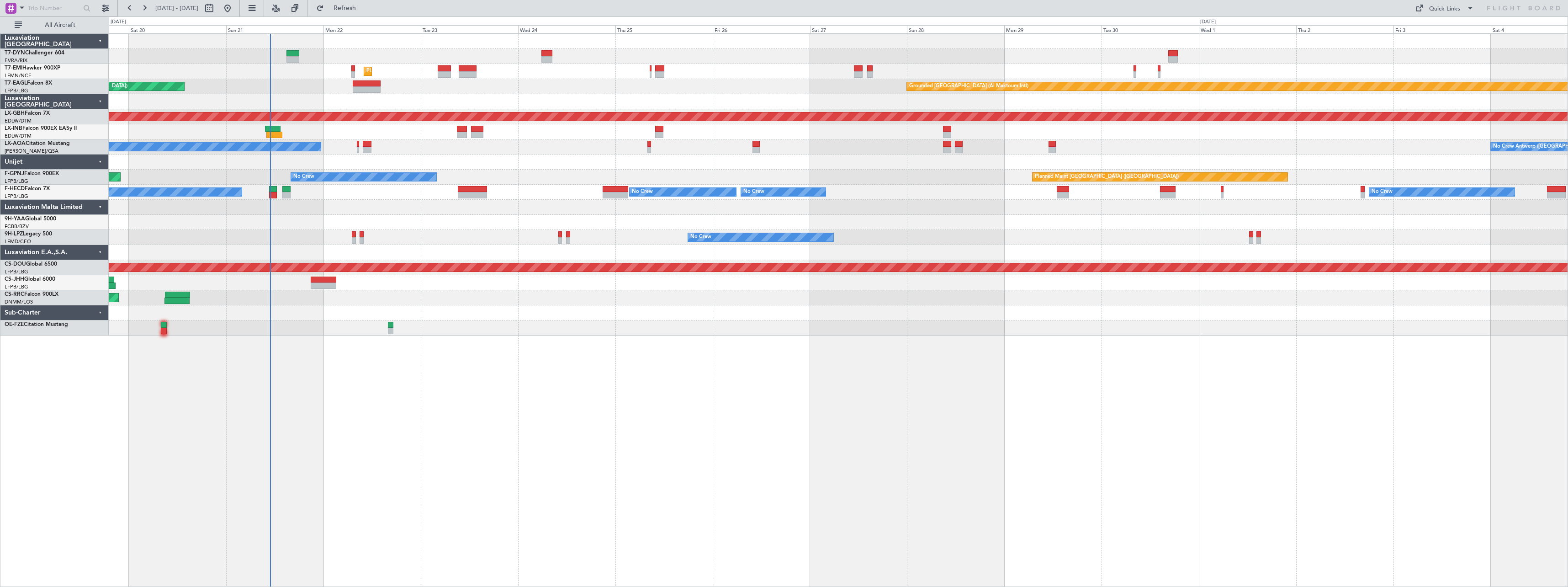
click at [642, 347] on div "Unplanned Maint Riga (Riga Intl) Planned Maint Zurich Grounded Dubai (Al Maktou…" at bounding box center [838, 310] width 1459 height 554
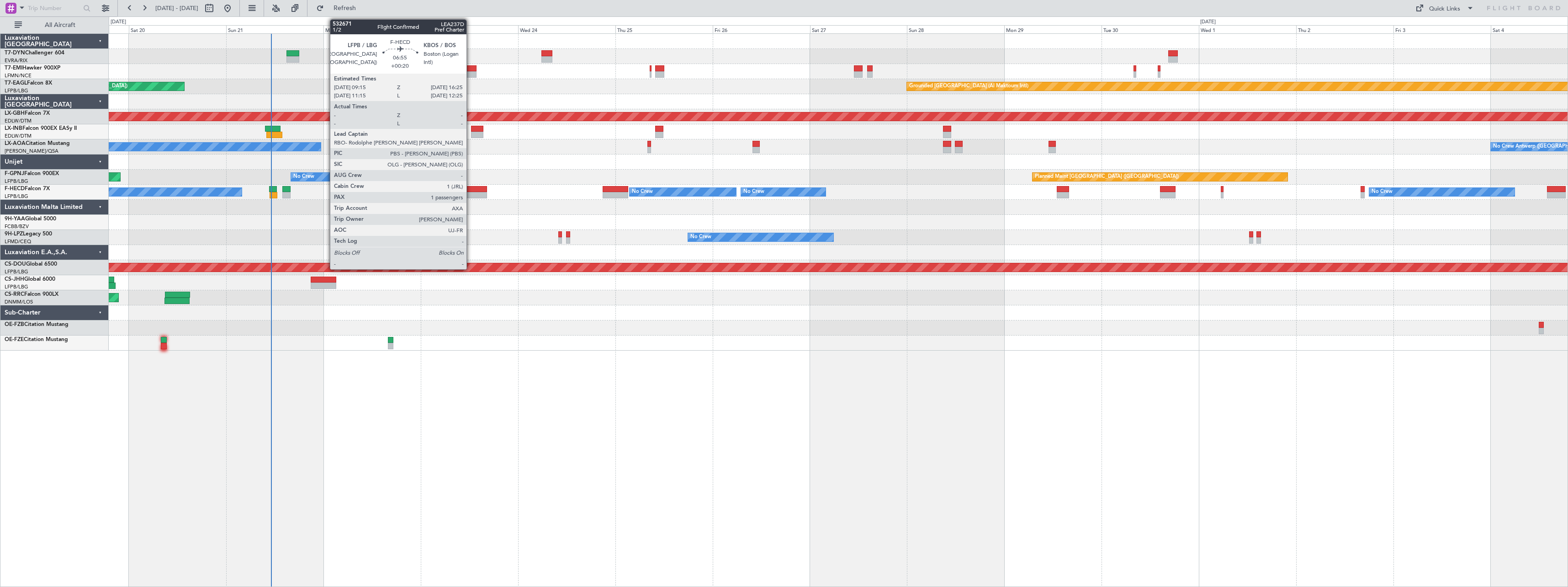
click at [471, 191] on div at bounding box center [472, 189] width 29 height 7
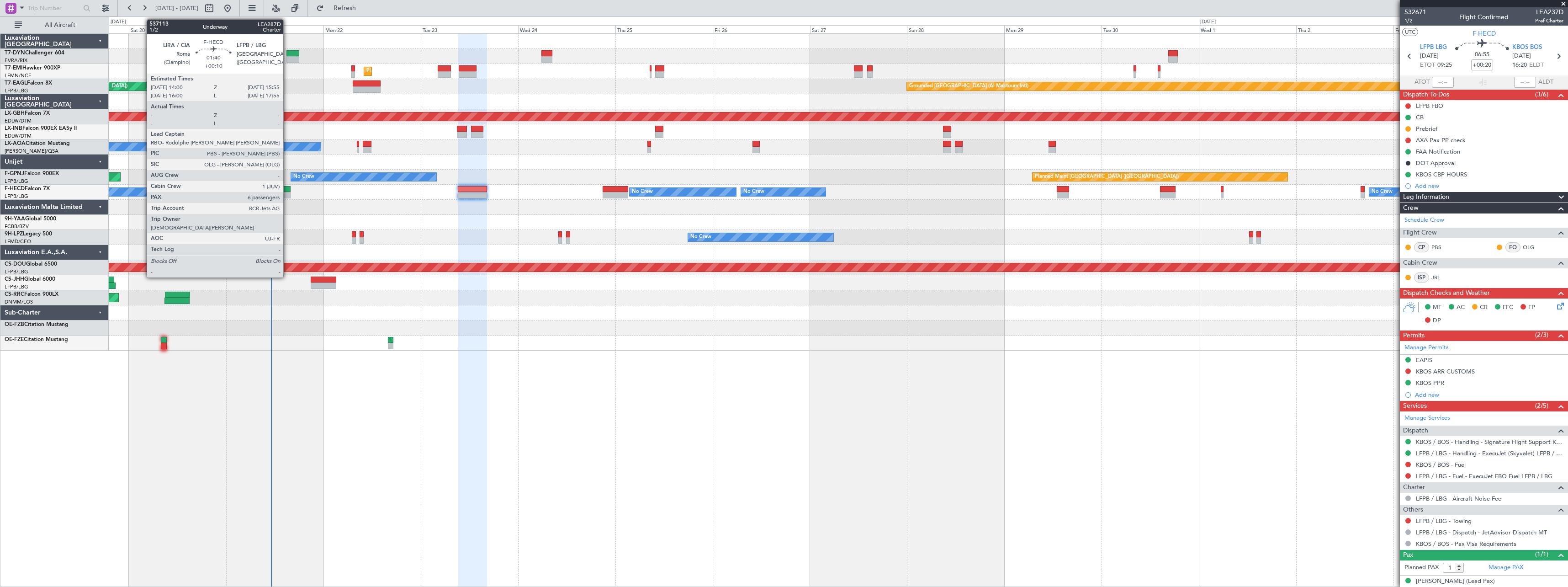
click at [287, 189] on div at bounding box center [287, 189] width 9 height 7
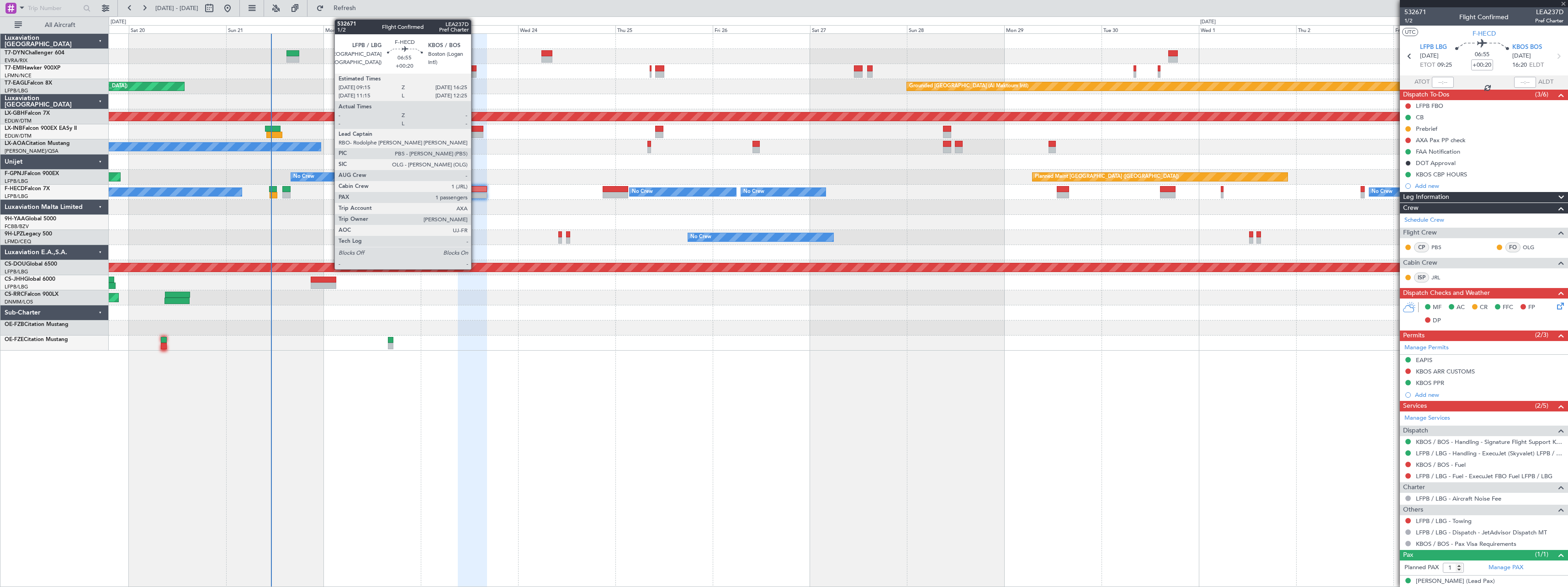
type input "+00:10"
type input "6"
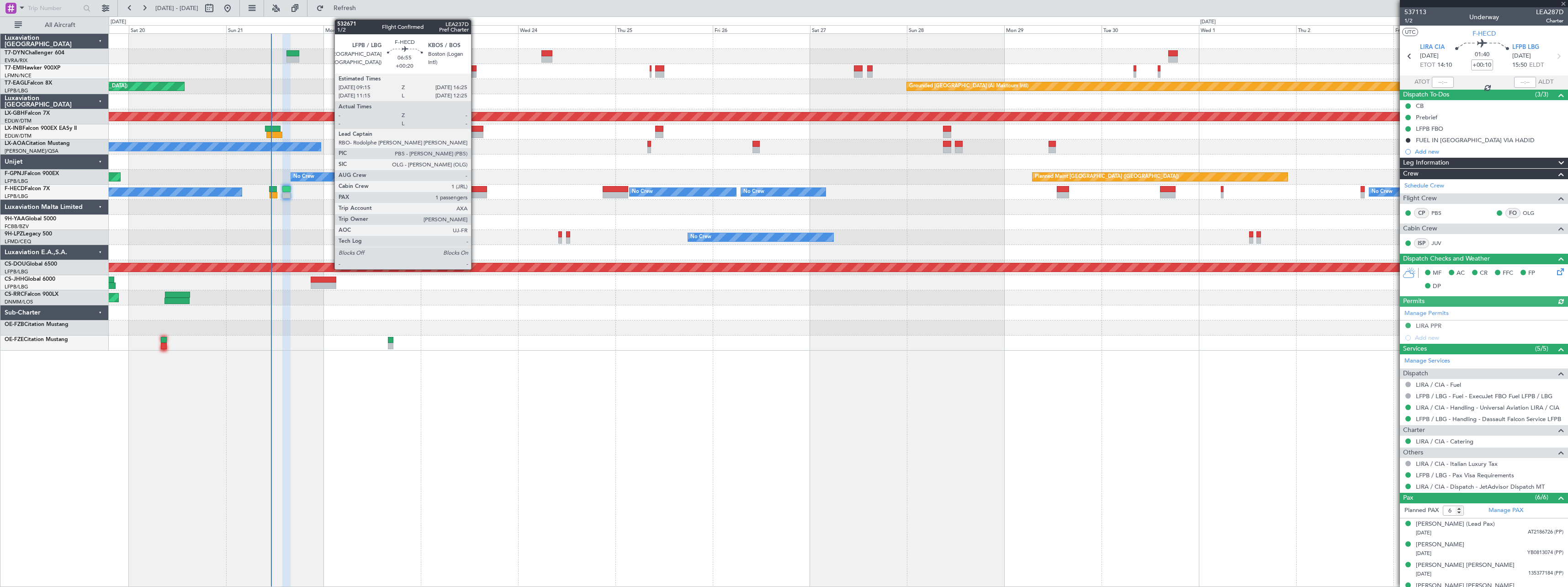
click at [475, 188] on div at bounding box center [472, 189] width 29 height 7
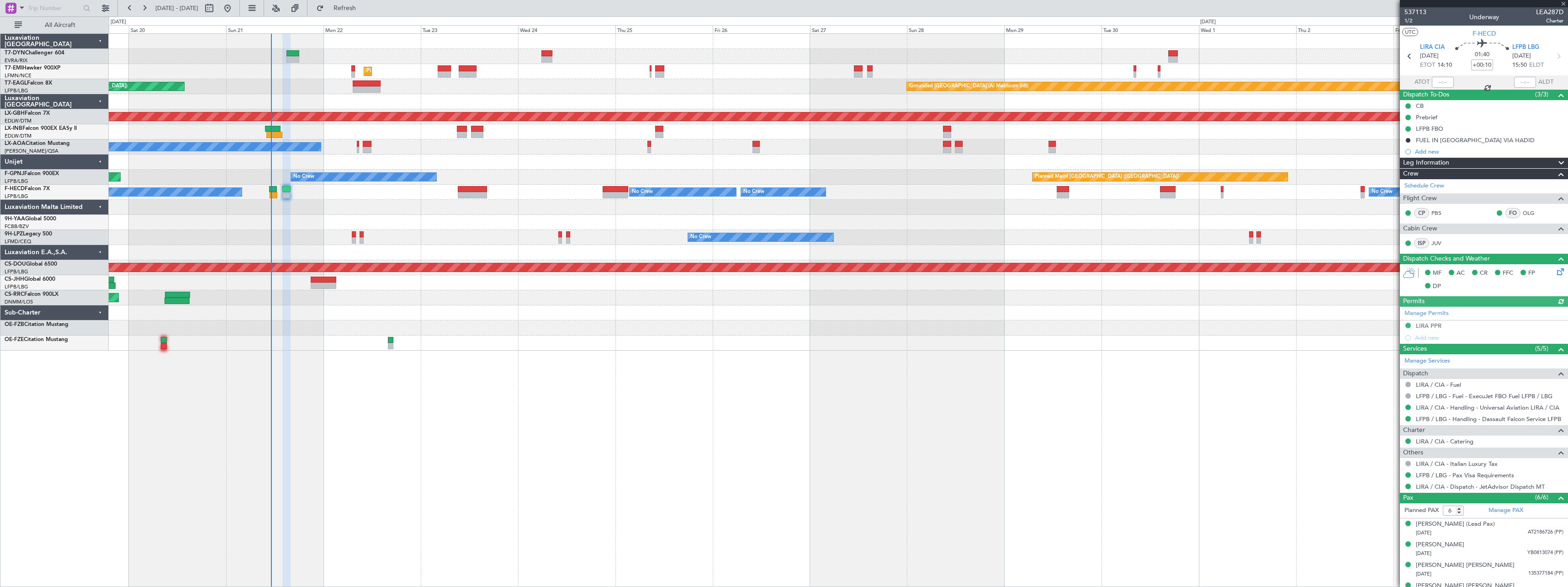
type input "+00:20"
type input "1"
